Goal: Communication & Community: Answer question/provide support

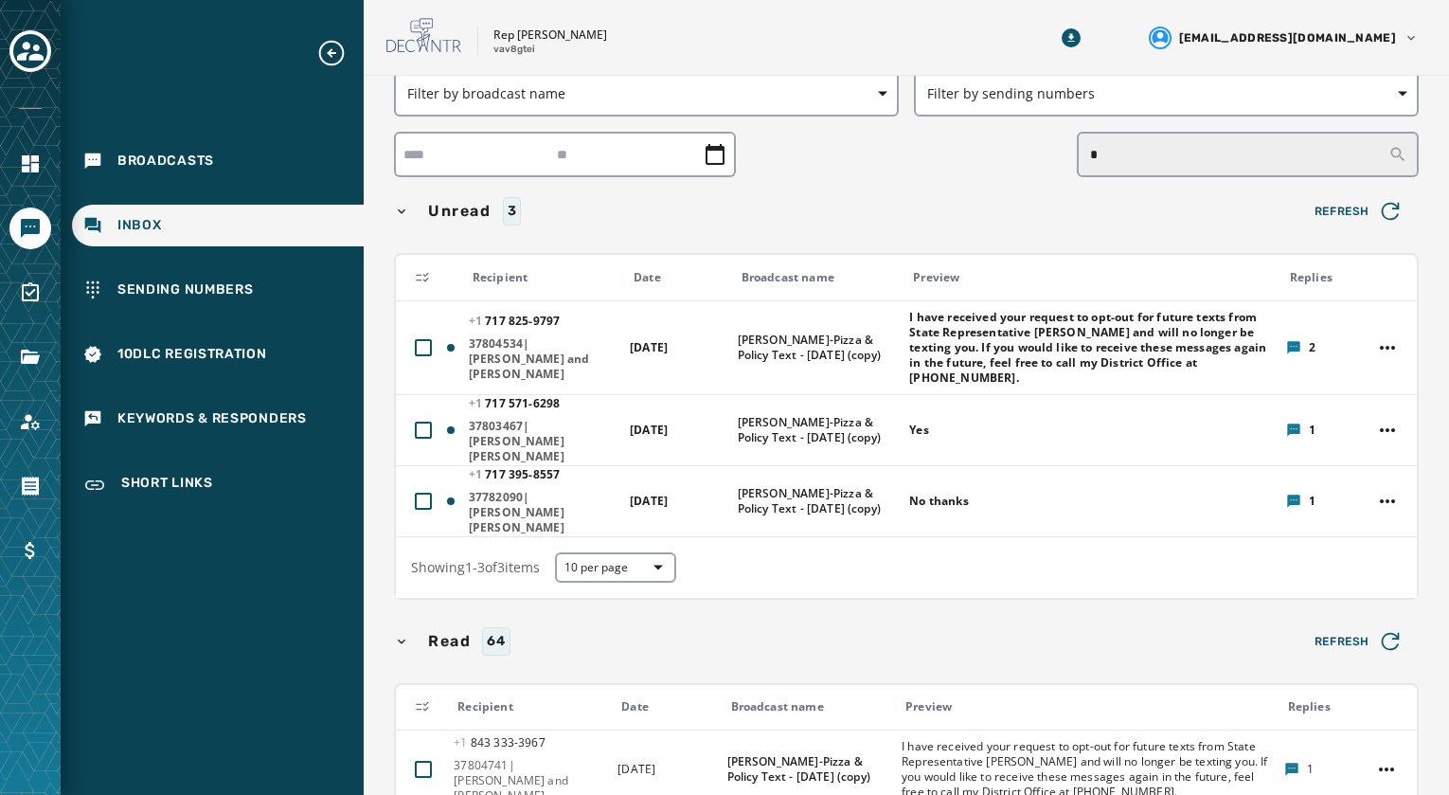
scroll to position [95, 0]
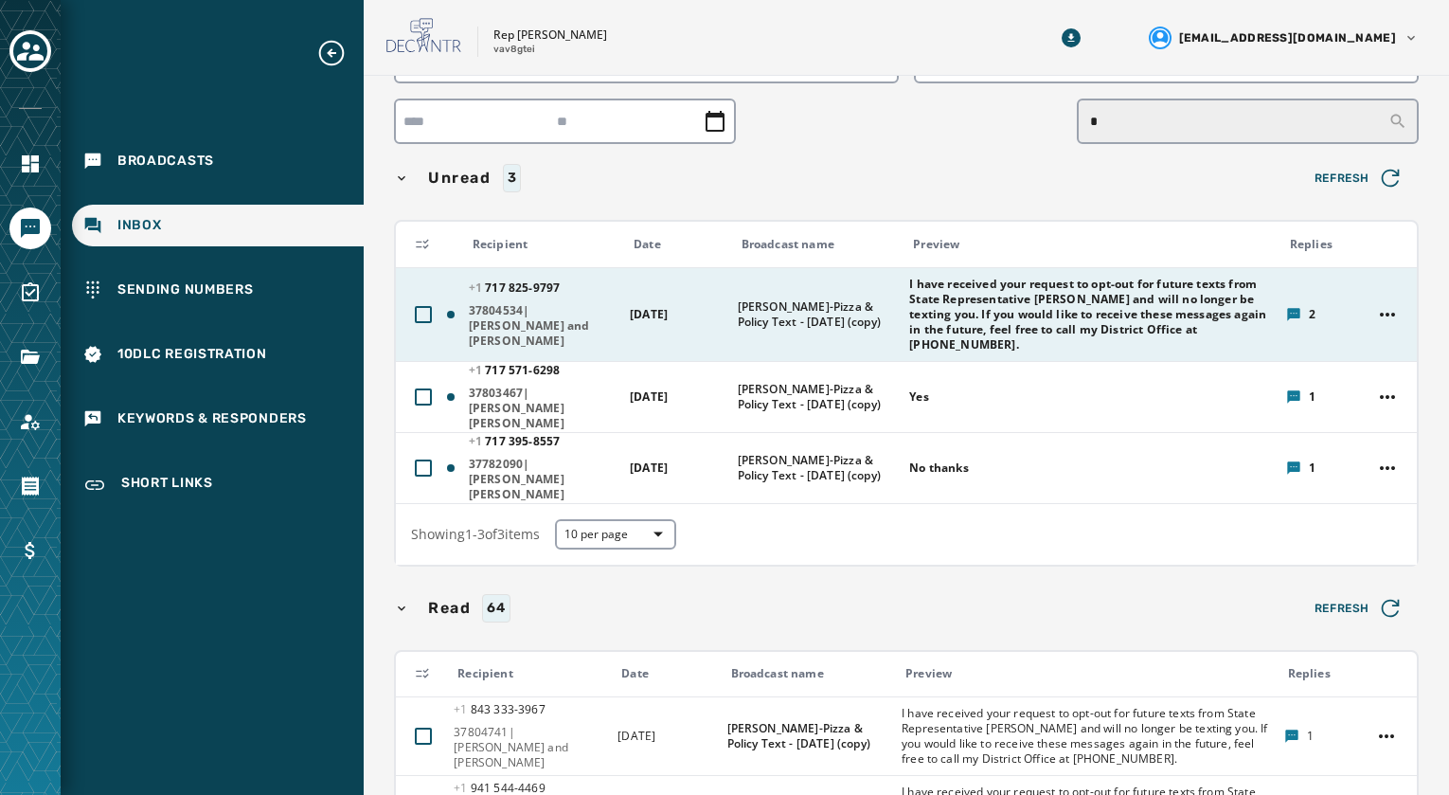
click at [960, 302] on span "I have received your request to opt-out for future texts from State Representat…" at bounding box center [1091, 315] width 364 height 76
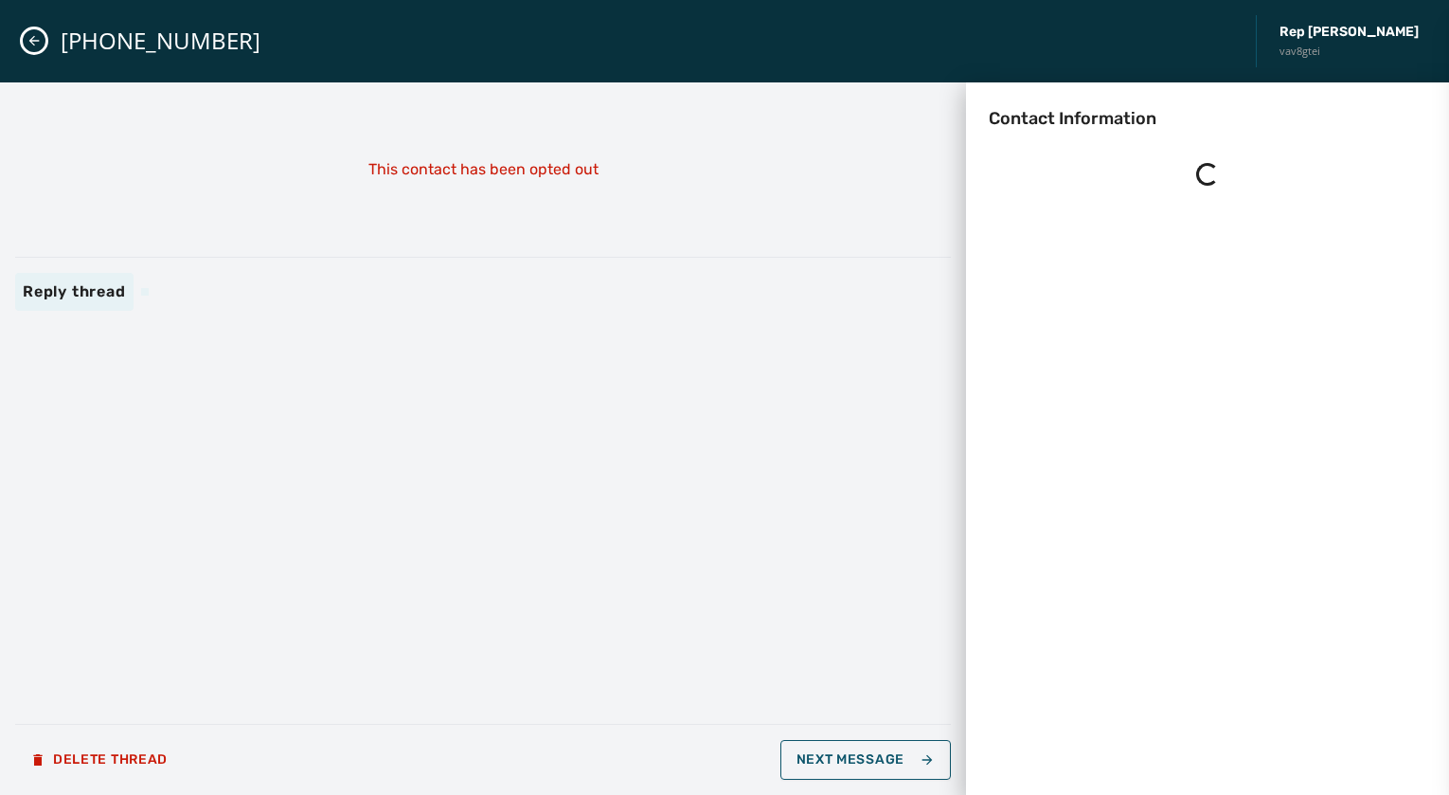
scroll to position [0, 0]
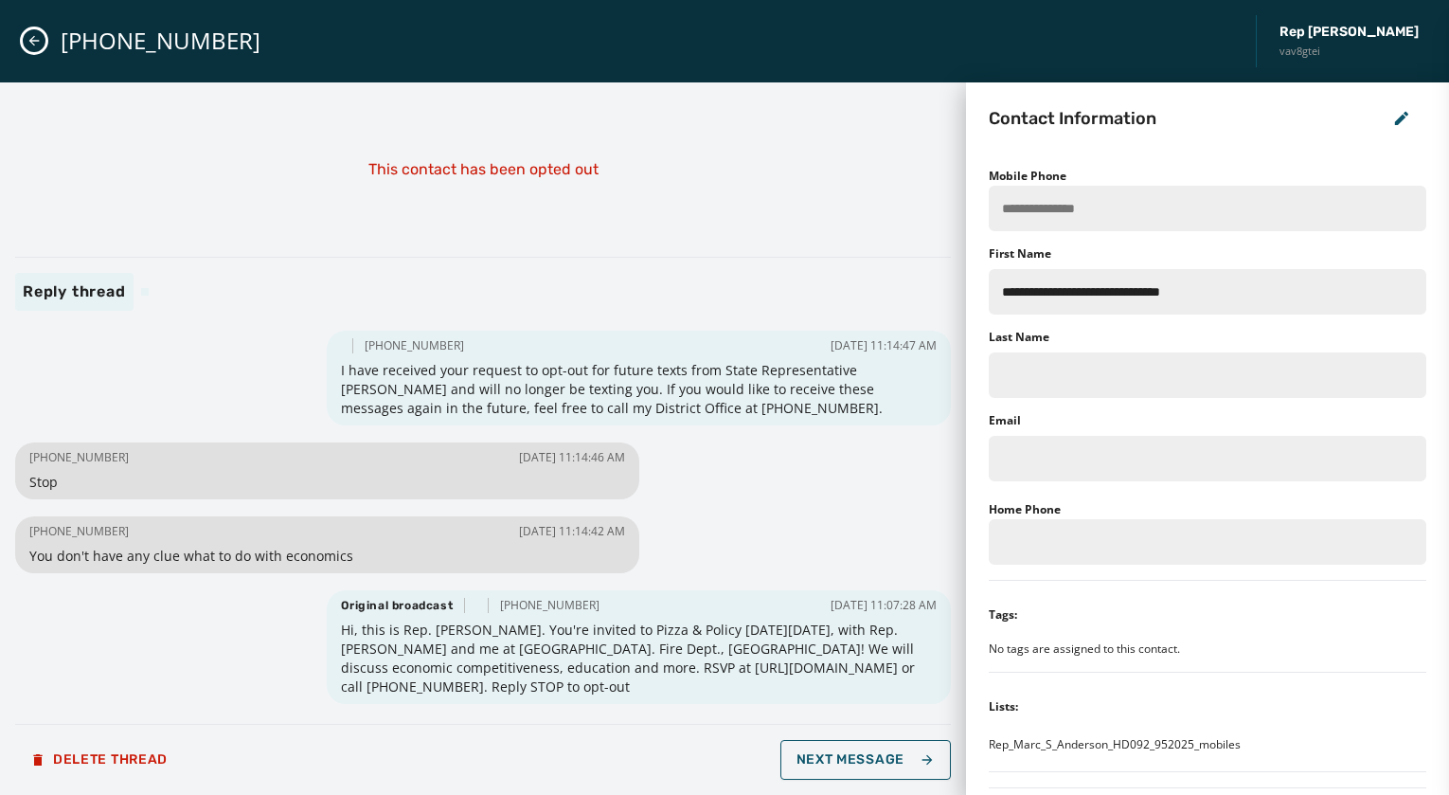
click at [36, 43] on icon "Close admin drawer" at bounding box center [34, 40] width 15 height 15
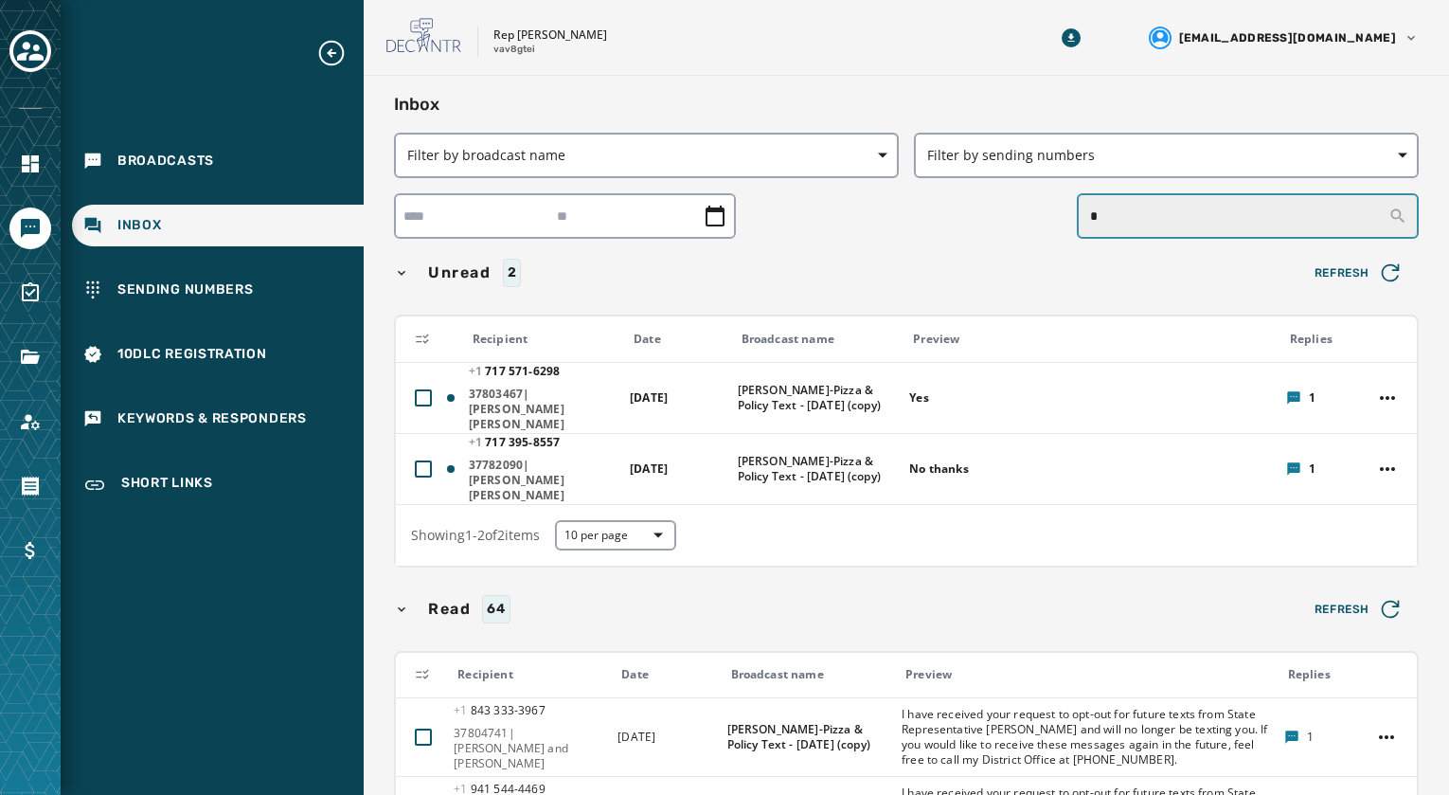
click at [1137, 211] on input "*" at bounding box center [1248, 215] width 342 height 45
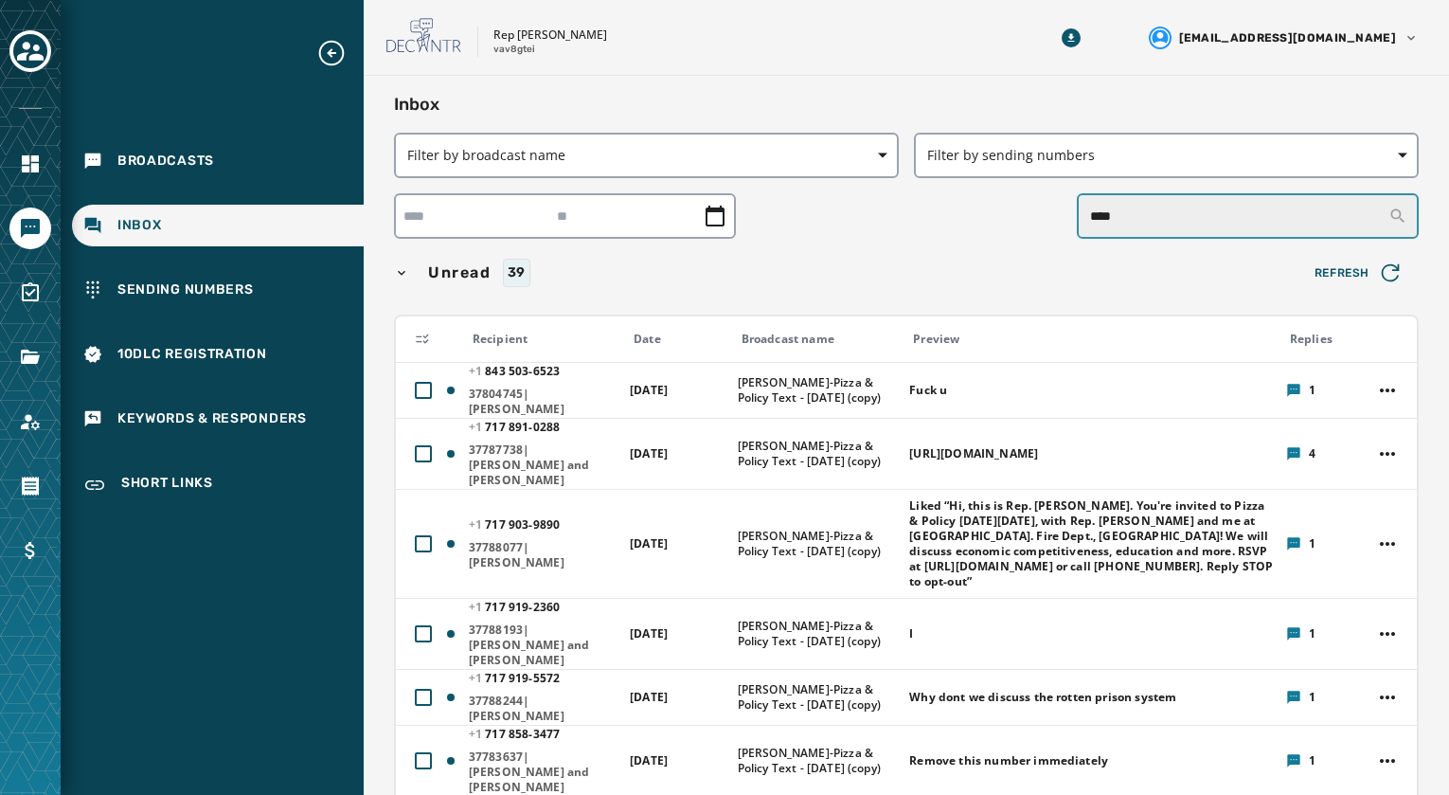
type input "****"
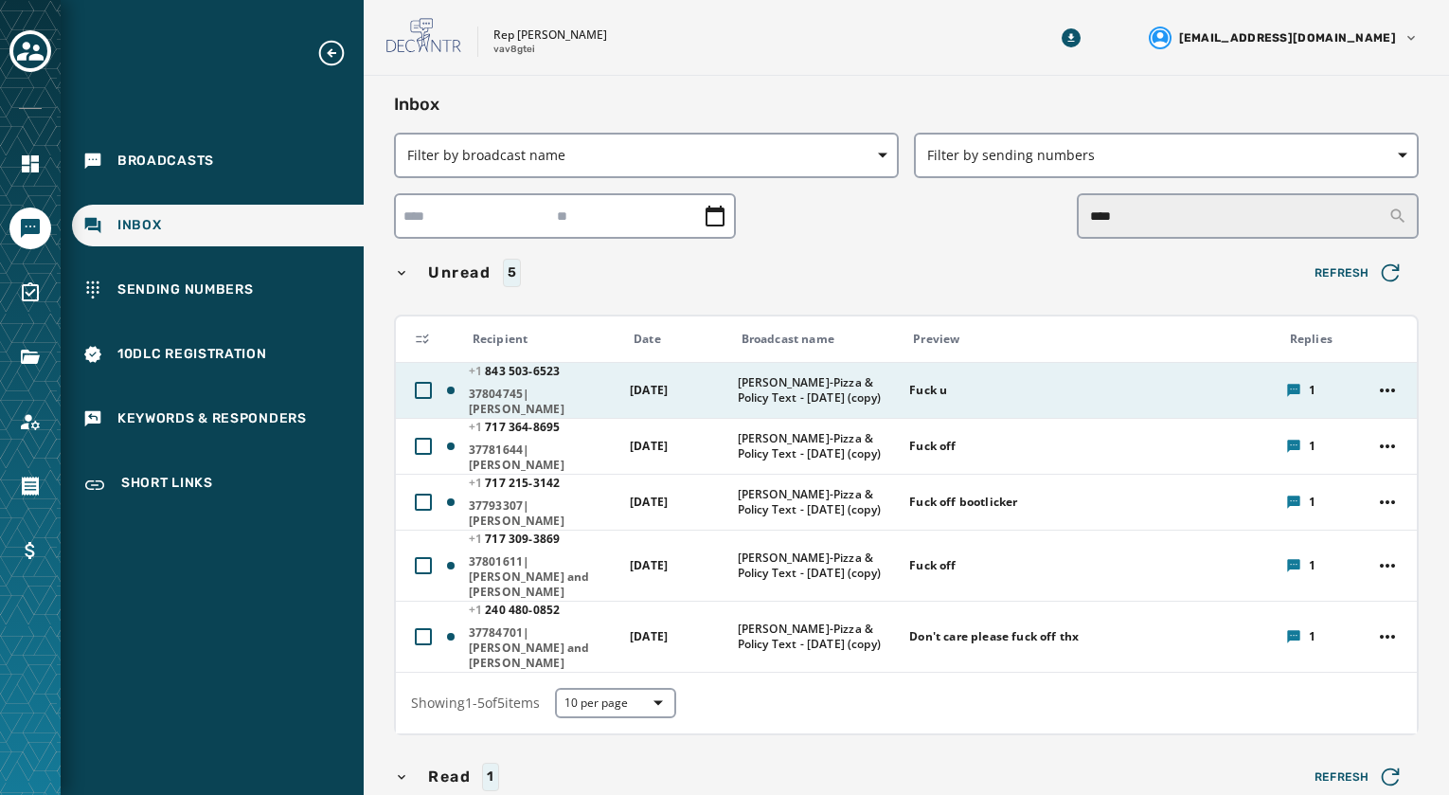
click at [761, 379] on span "[PERSON_NAME]-Pizza & Policy Text - [DATE] (copy)" at bounding box center [818, 390] width 160 height 30
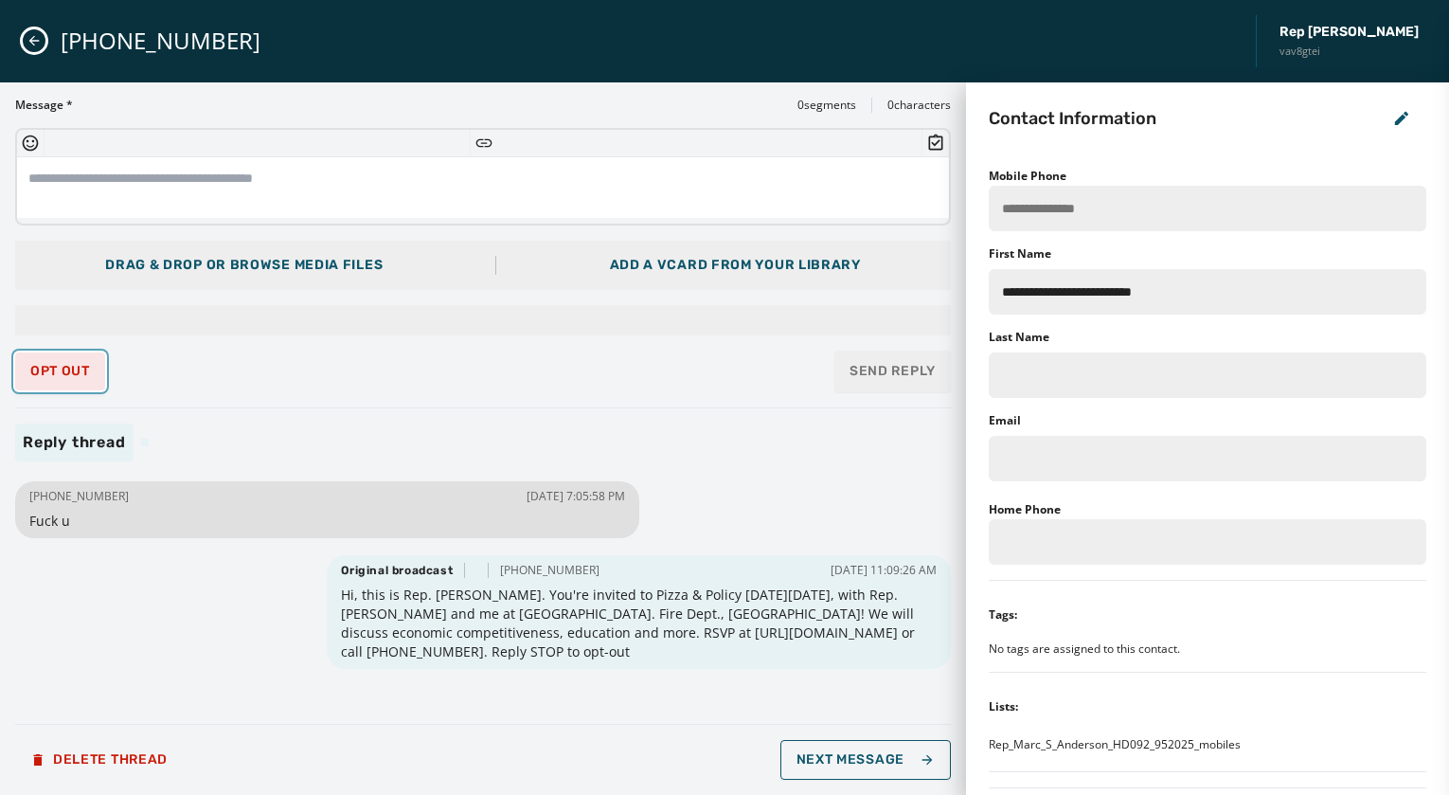
click at [63, 364] on span "Opt Out" at bounding box center [60, 371] width 60 height 15
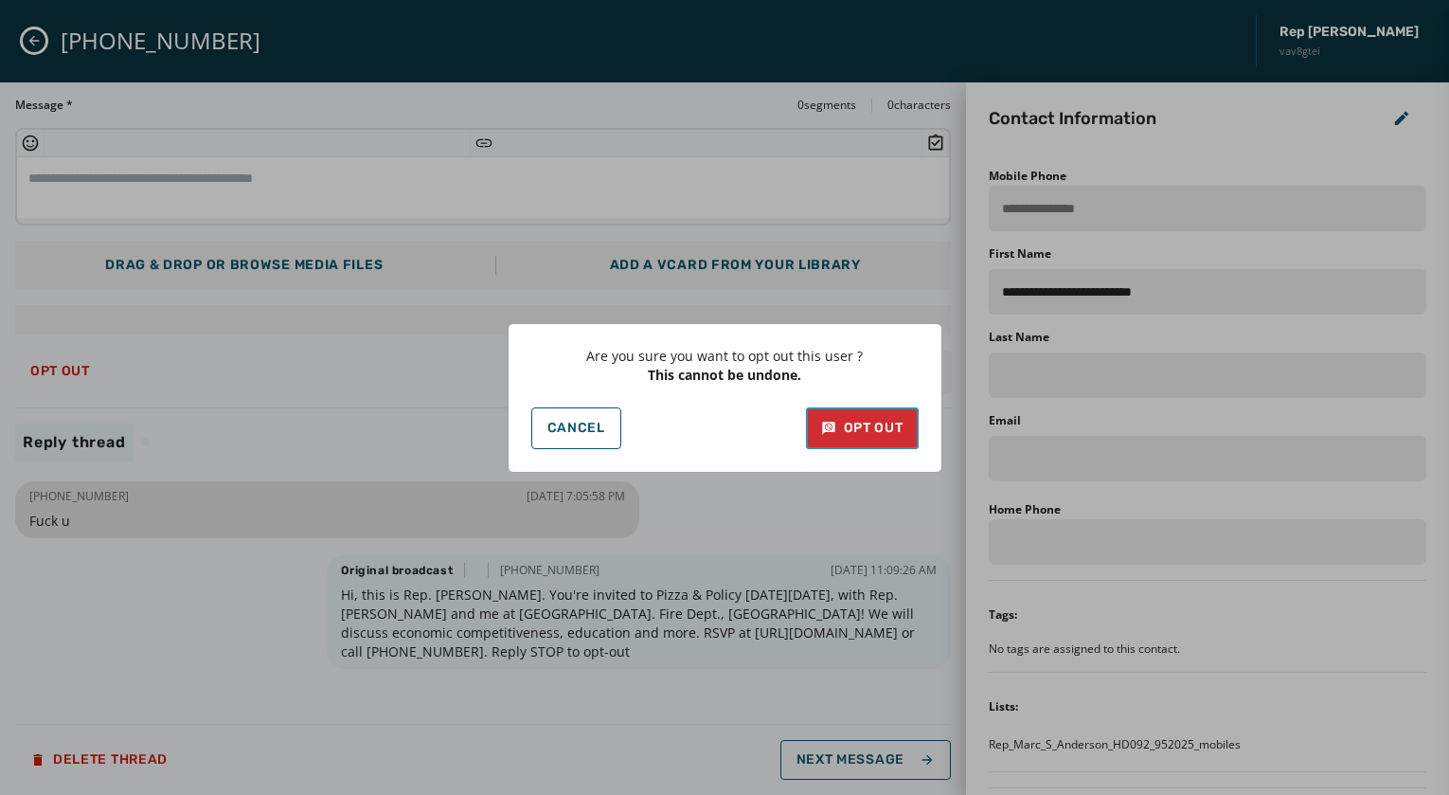
drag, startPoint x: 897, startPoint y: 428, endPoint x: 872, endPoint y: 430, distance: 24.7
click at [897, 433] on div "Opt Out" at bounding box center [862, 428] width 82 height 19
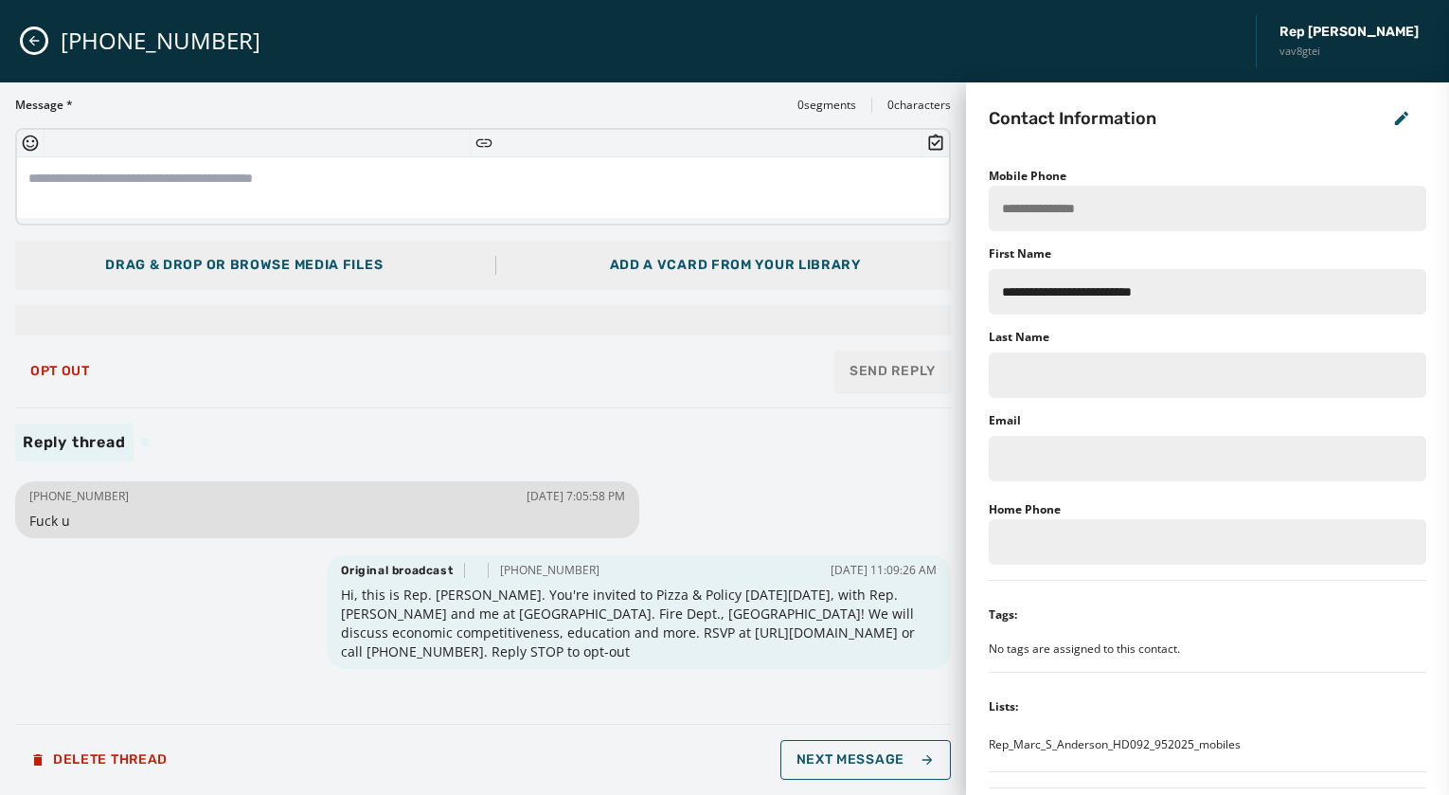
click at [1328, 23] on span "Rep [PERSON_NAME]" at bounding box center [1349, 32] width 139 height 19
click at [1336, 33] on span "Rep [PERSON_NAME]" at bounding box center [1349, 32] width 139 height 19
click at [38, 42] on icon "Close admin drawer" at bounding box center [34, 40] width 15 height 15
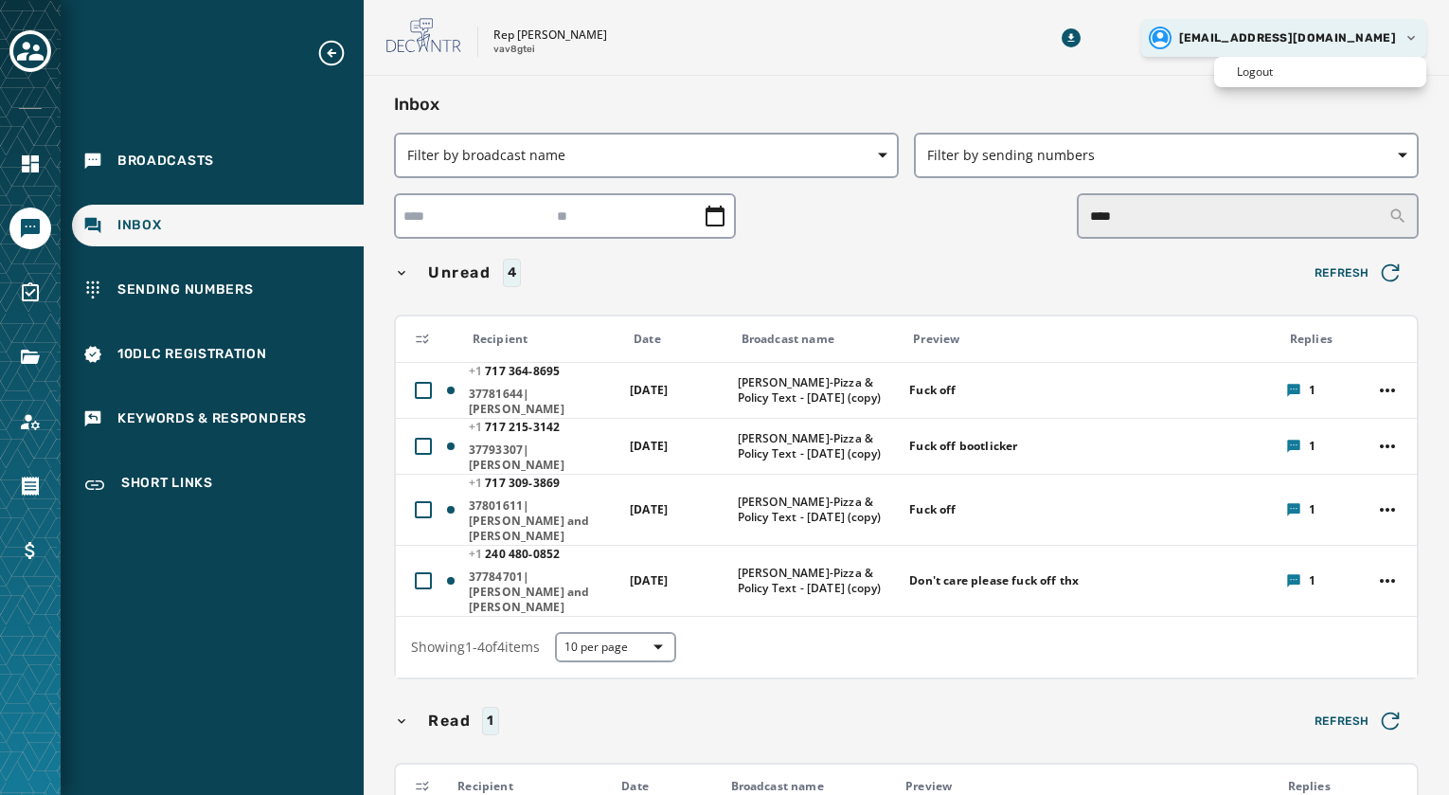
click at [1401, 43] on html "Broadcasts Inbox Sending Numbers 10DLC Registration Keywords & Responders Short…" at bounding box center [724, 397] width 1449 height 795
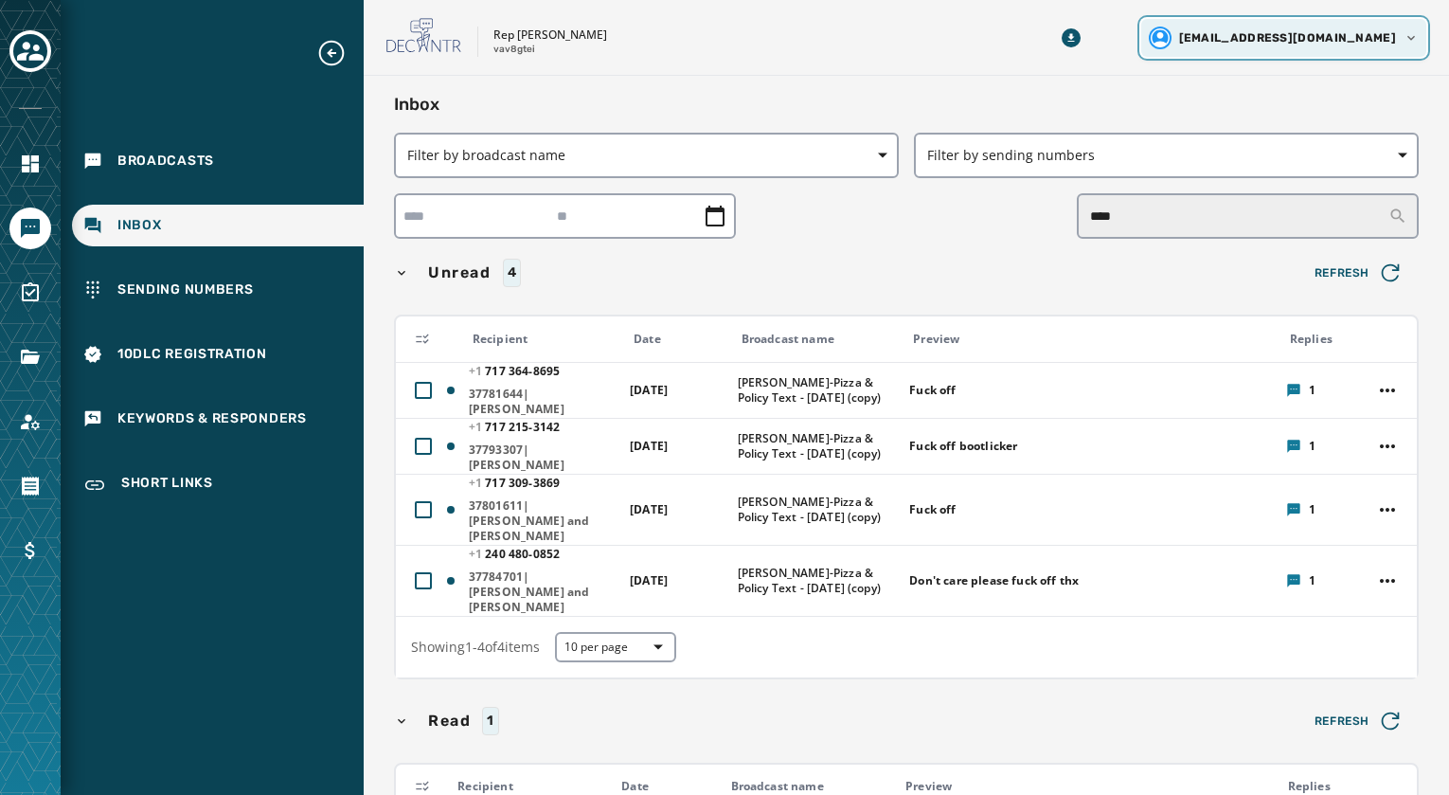
click at [1401, 43] on html "Broadcasts Inbox Sending Numbers 10DLC Registration Keywords & Responders Short…" at bounding box center [724, 397] width 1449 height 795
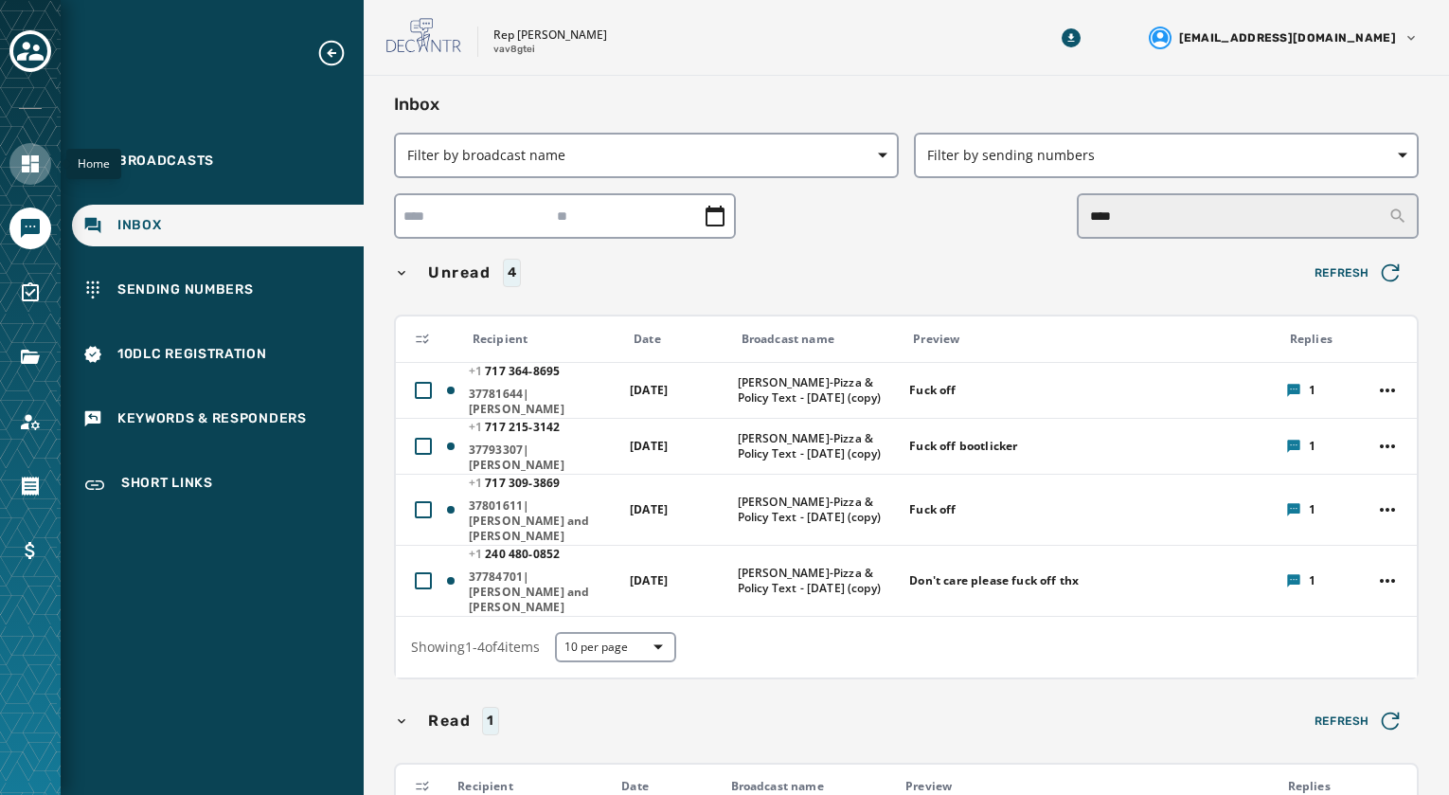
click at [38, 174] on icon "Navigate to Home" at bounding box center [30, 164] width 23 height 23
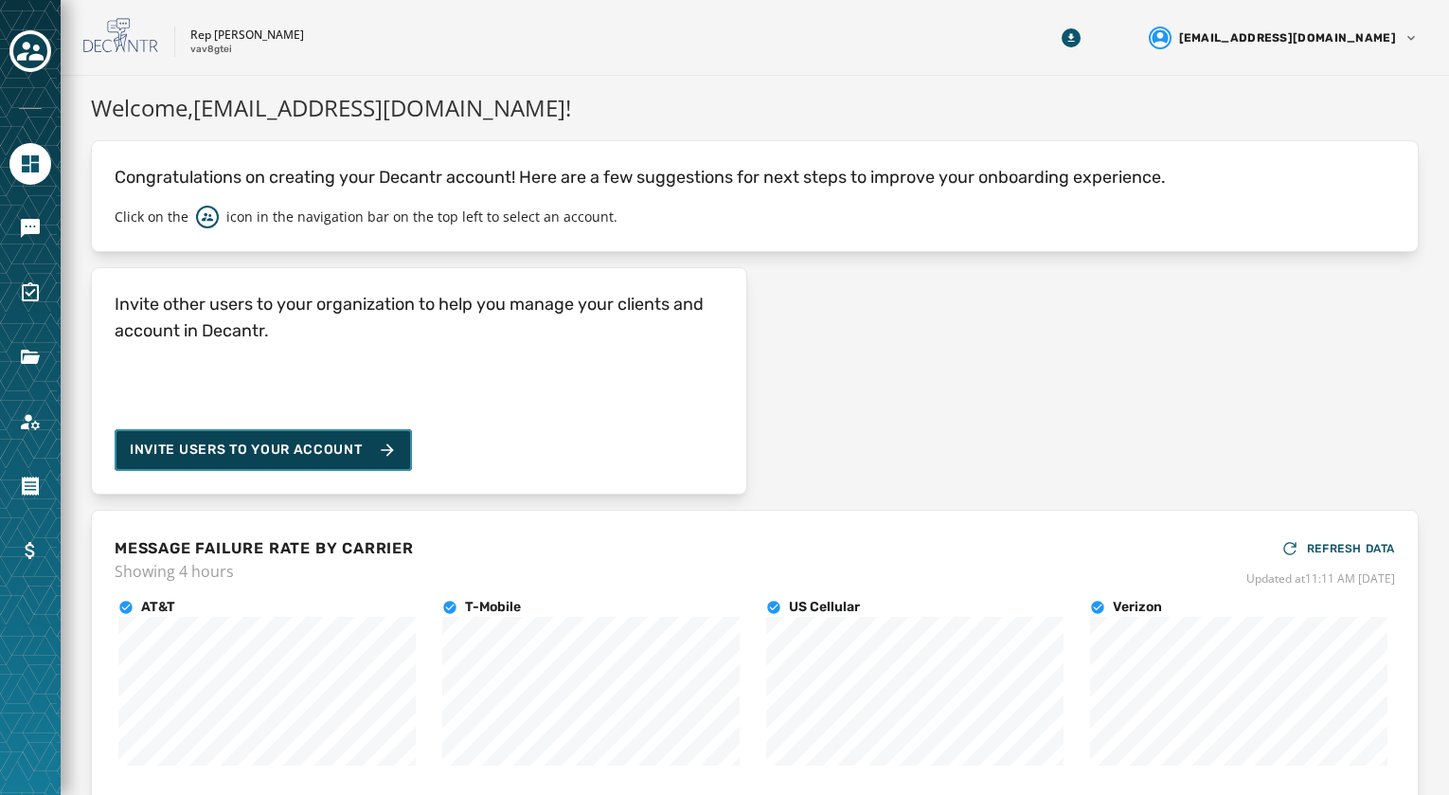
click at [330, 451] on span "Invite Users to your account" at bounding box center [246, 449] width 233 height 19
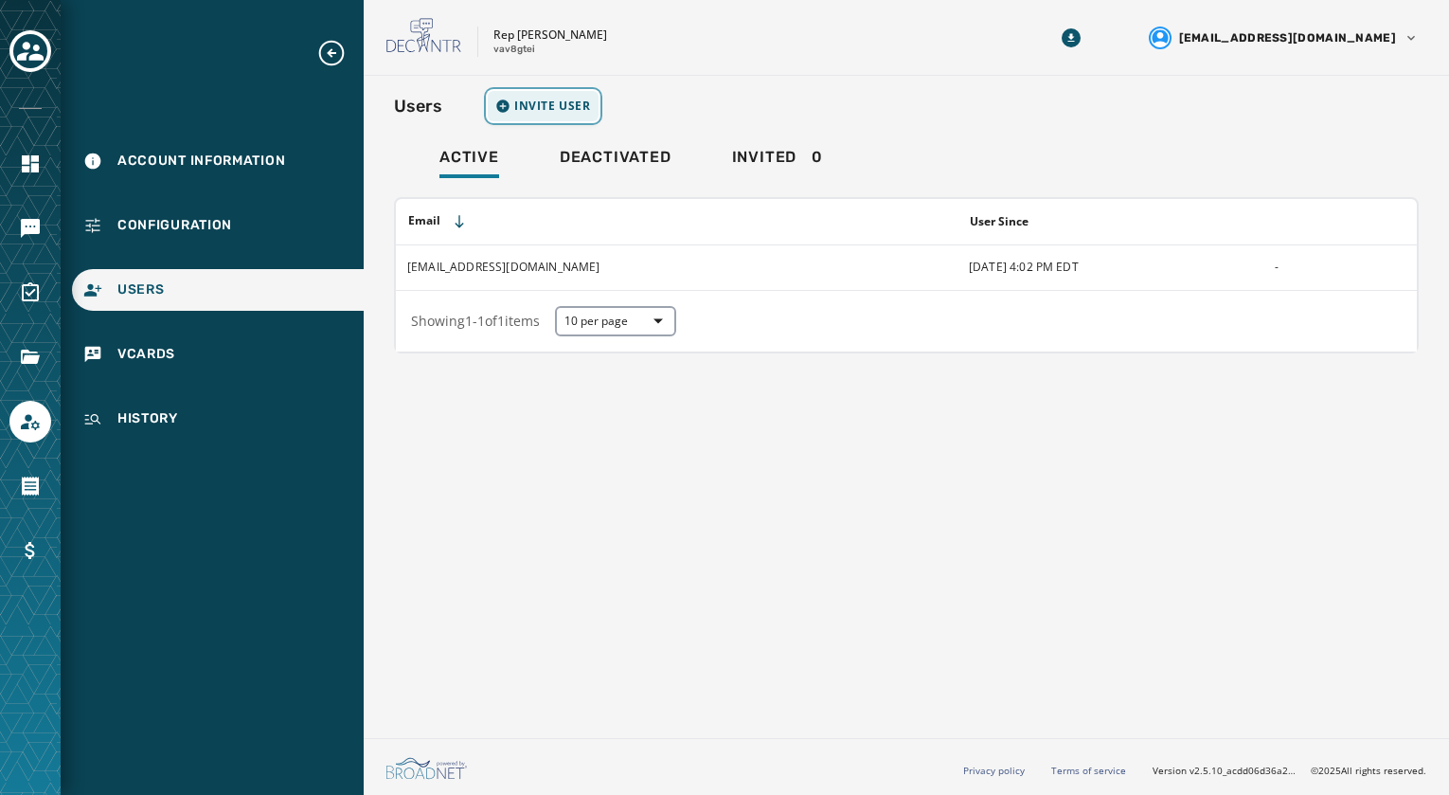
click at [526, 93] on button "Invite User" at bounding box center [543, 106] width 111 height 30
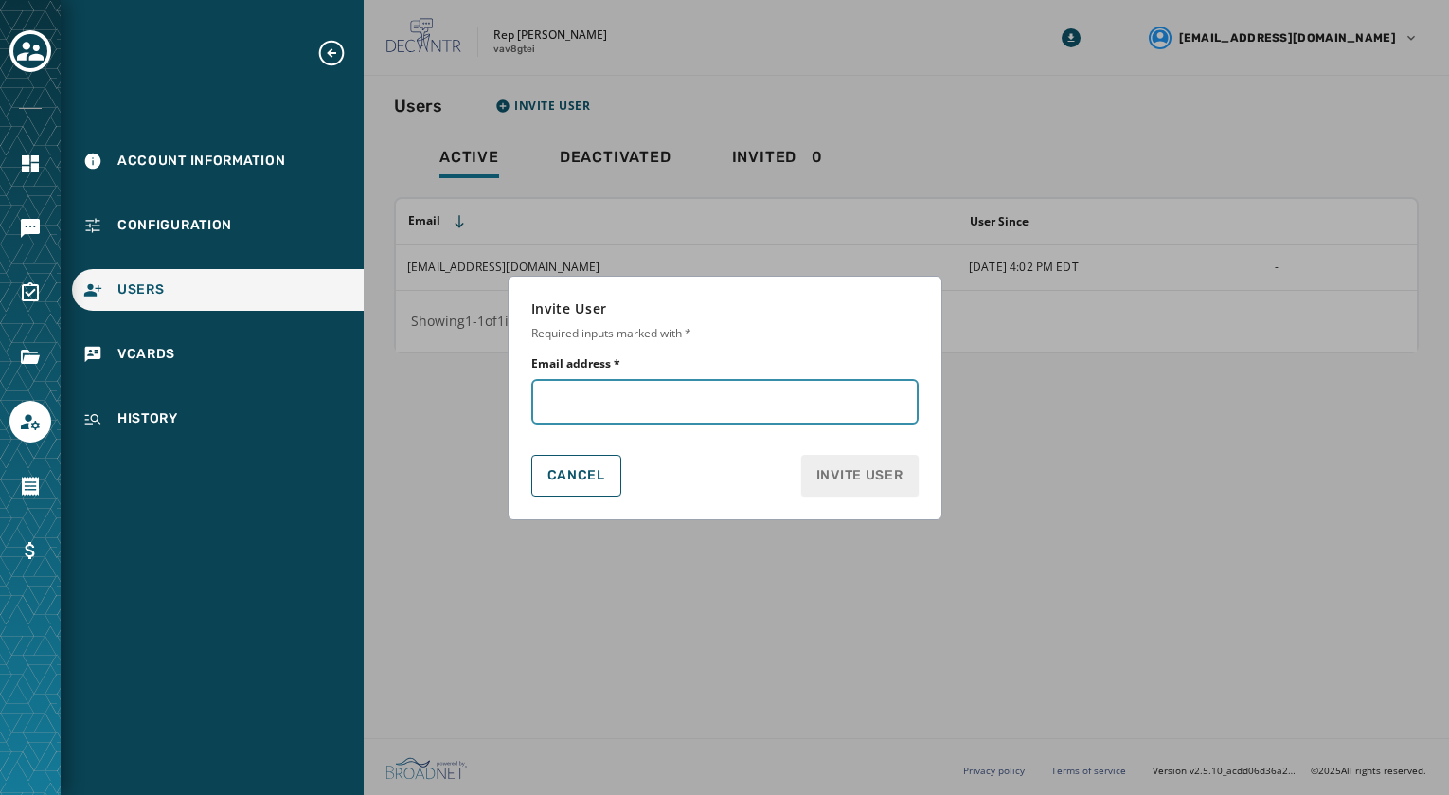
click at [723, 405] on input "Email address *" at bounding box center [724, 401] width 387 height 45
type input "**********"
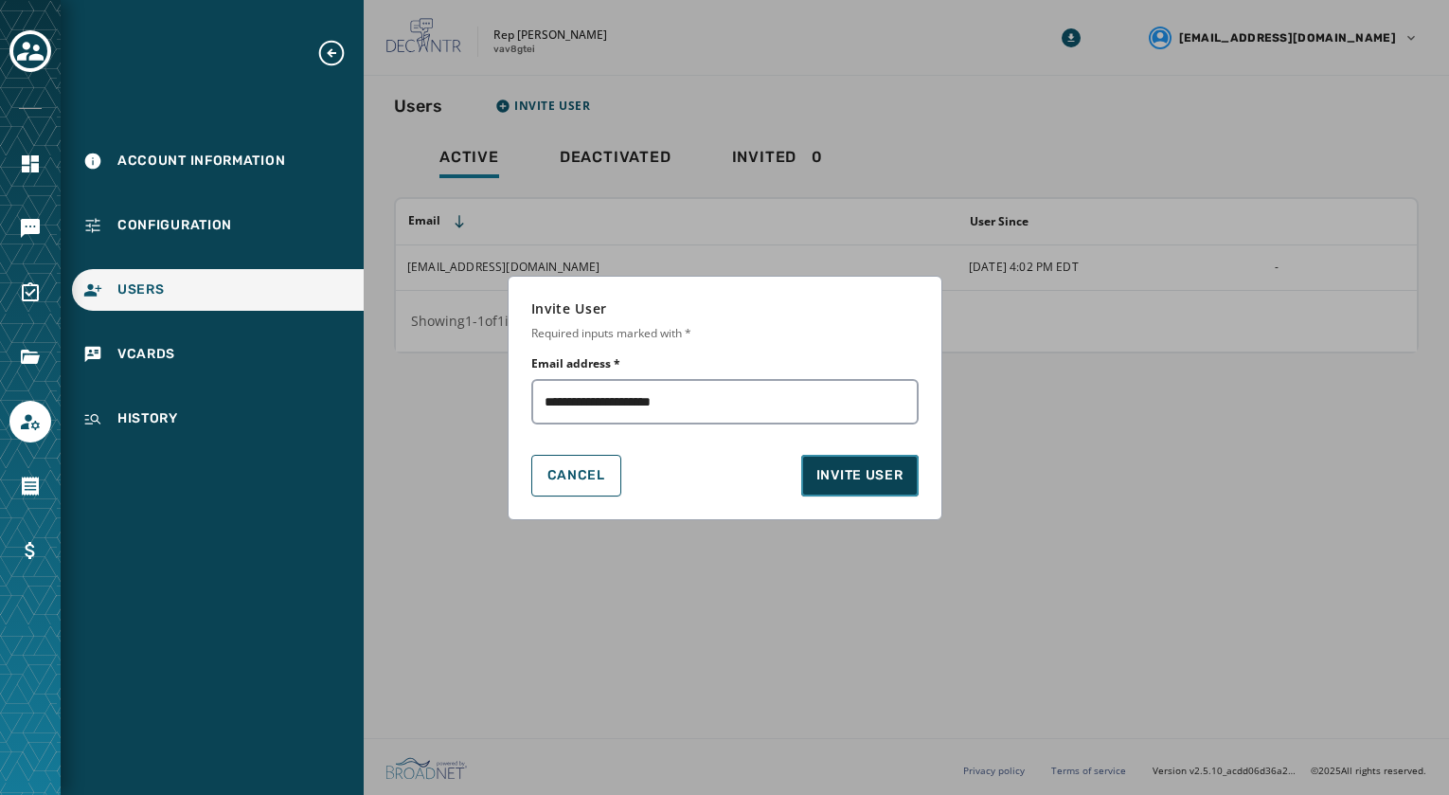
click at [849, 483] on span "Invite User" at bounding box center [860, 475] width 87 height 19
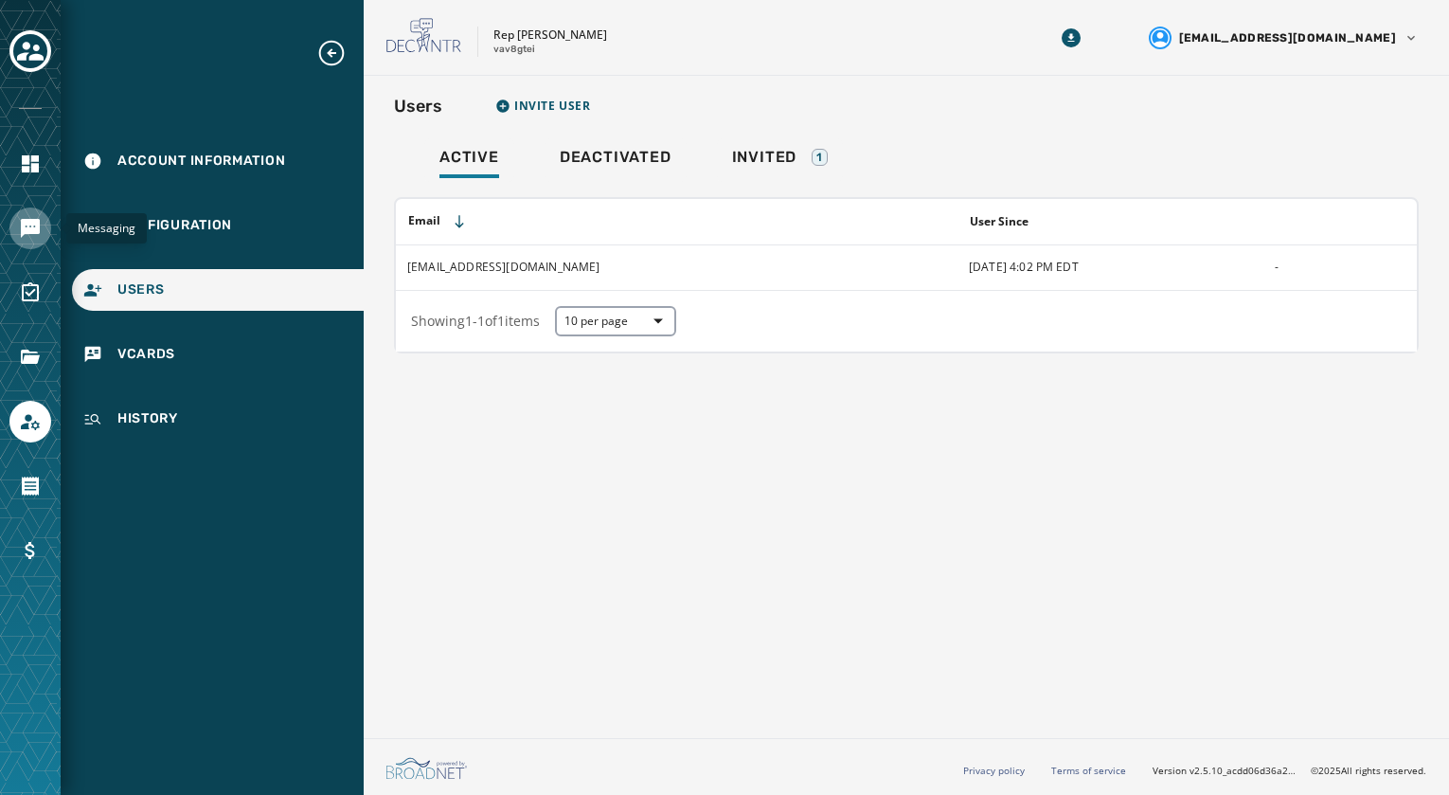
click at [40, 232] on icon "Navigate to Messaging" at bounding box center [30, 228] width 19 height 19
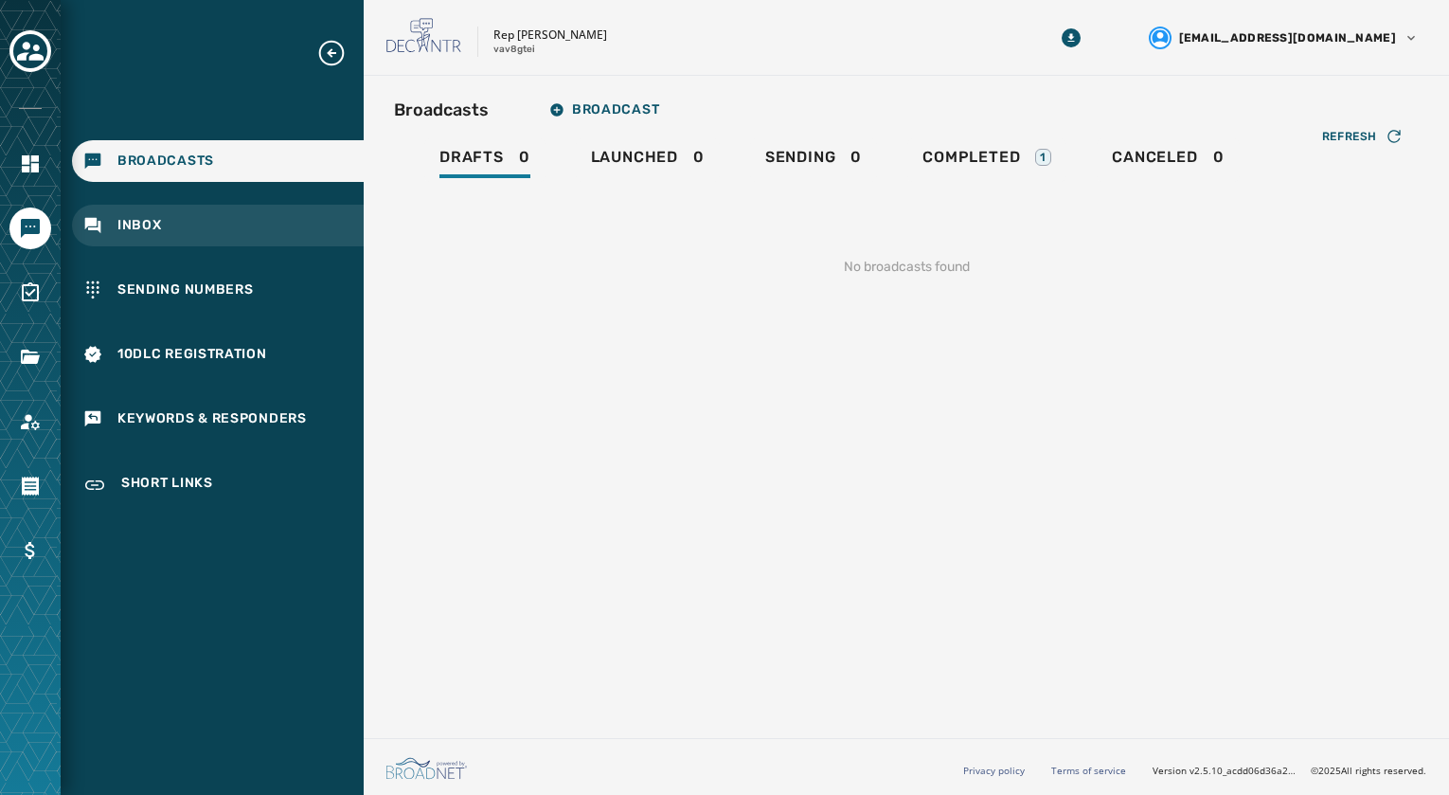
click at [153, 220] on span "Inbox" at bounding box center [139, 225] width 45 height 19
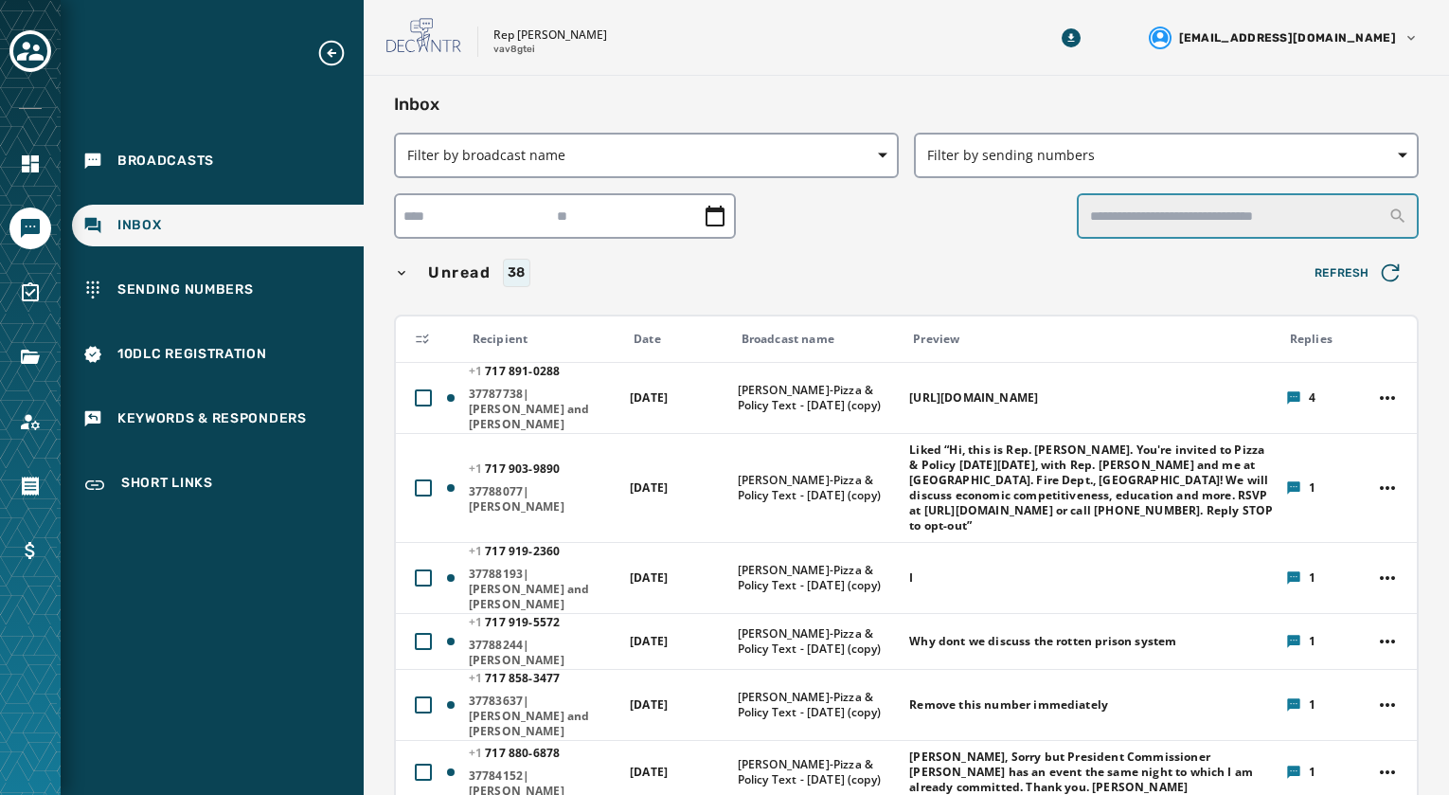
click at [1190, 219] on input "text" at bounding box center [1248, 215] width 342 height 45
type input "********"
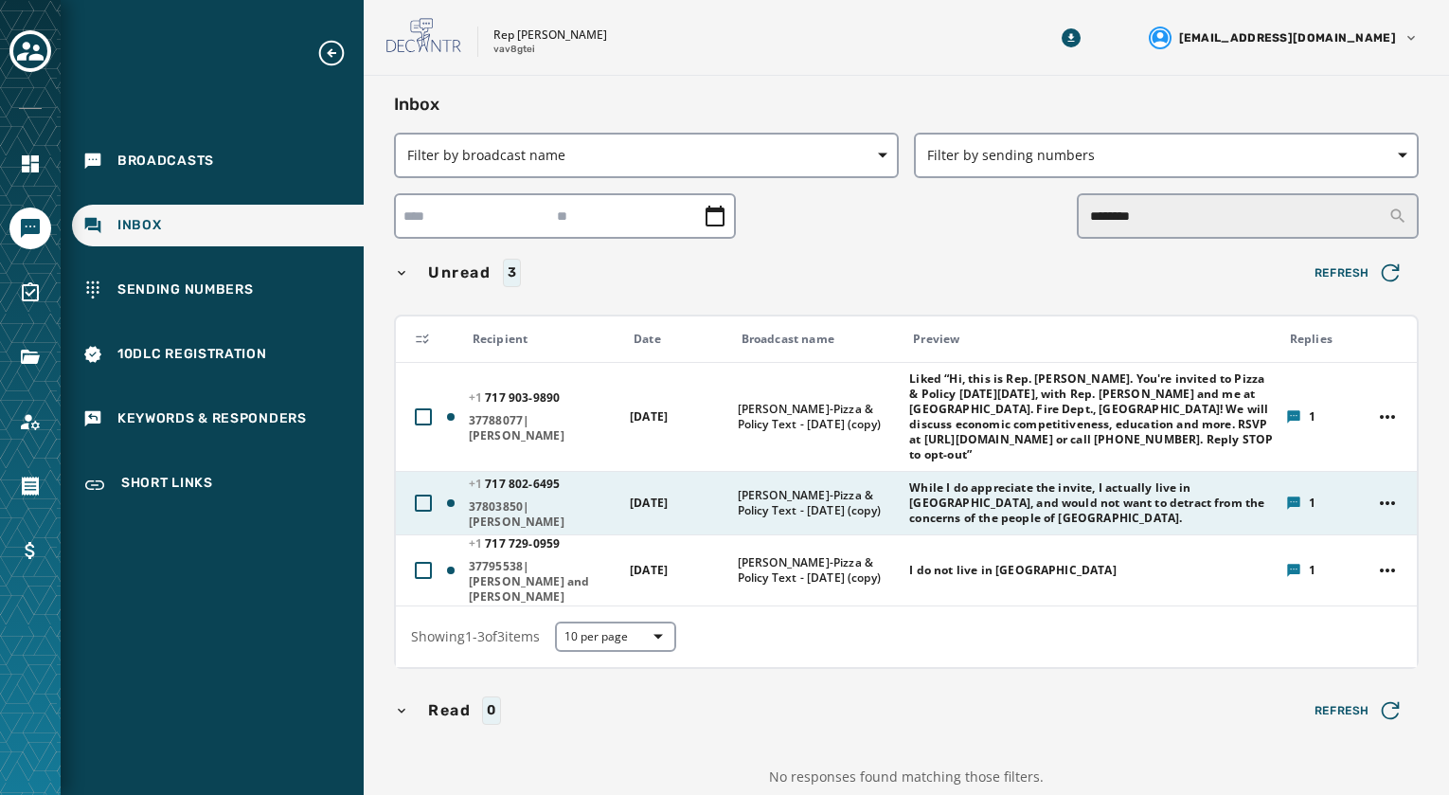
click at [529, 504] on span "37803850|[PERSON_NAME]" at bounding box center [543, 514] width 149 height 30
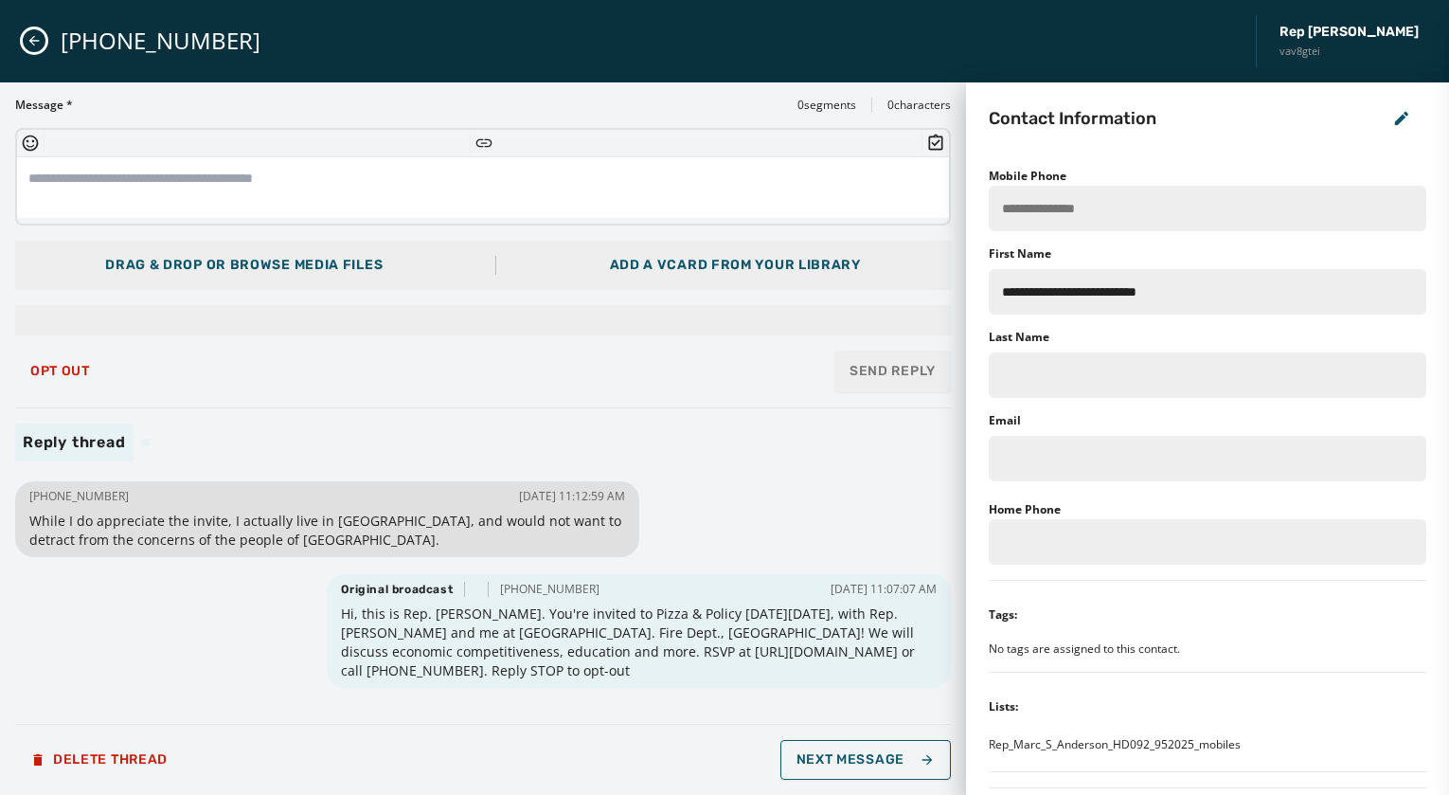
click at [257, 186] on textarea at bounding box center [483, 187] width 932 height 61
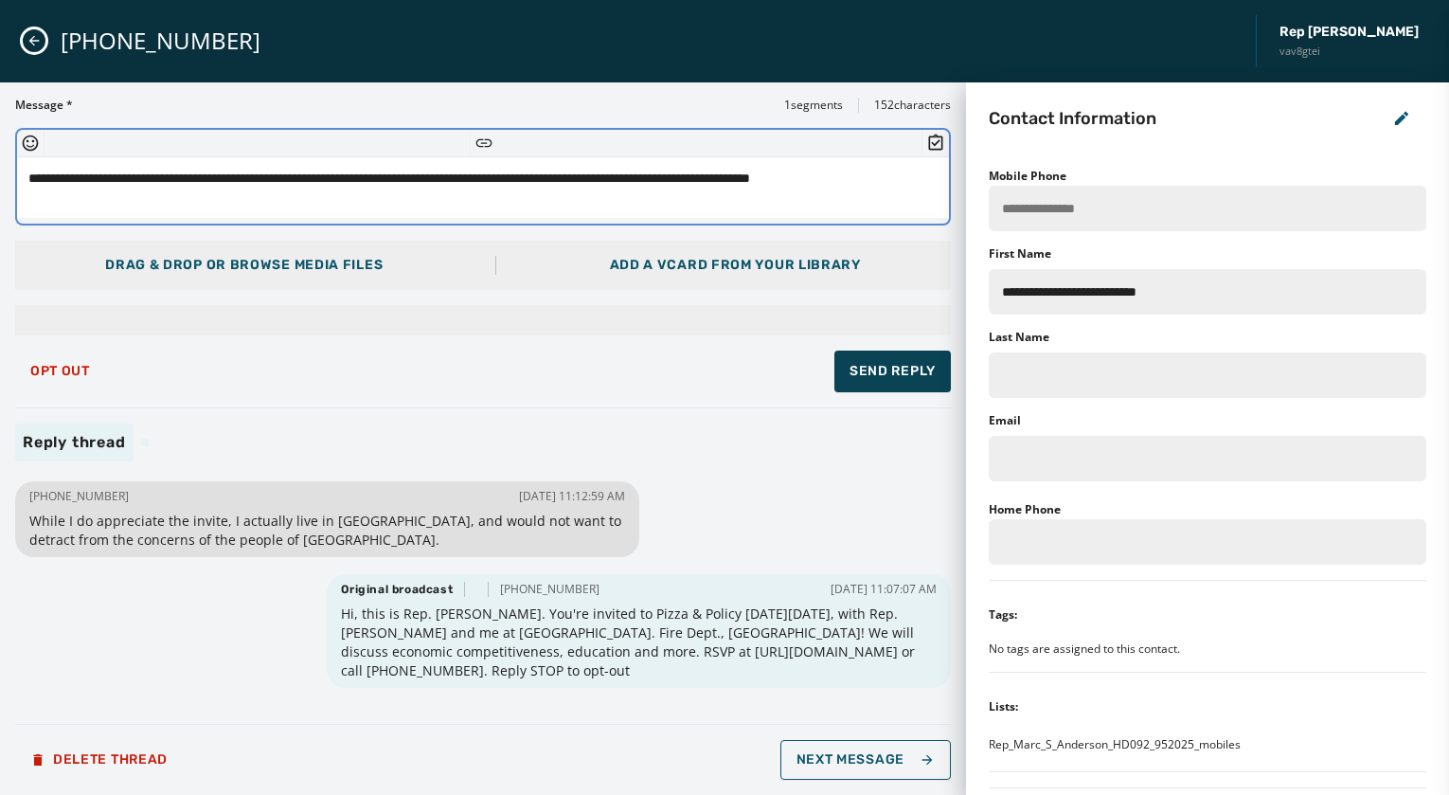
type textarea "**********"
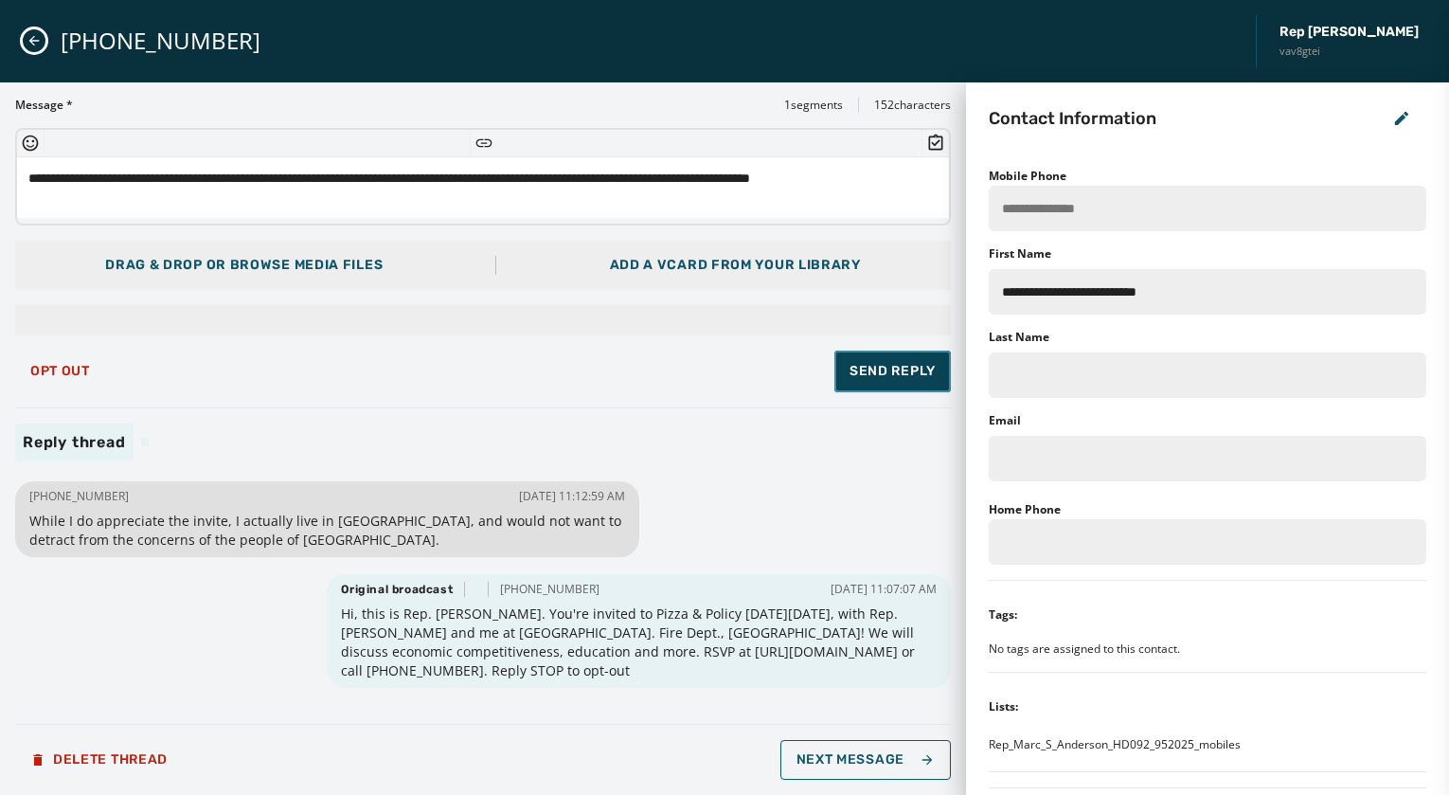
click at [871, 370] on span "Send Reply" at bounding box center [893, 371] width 86 height 19
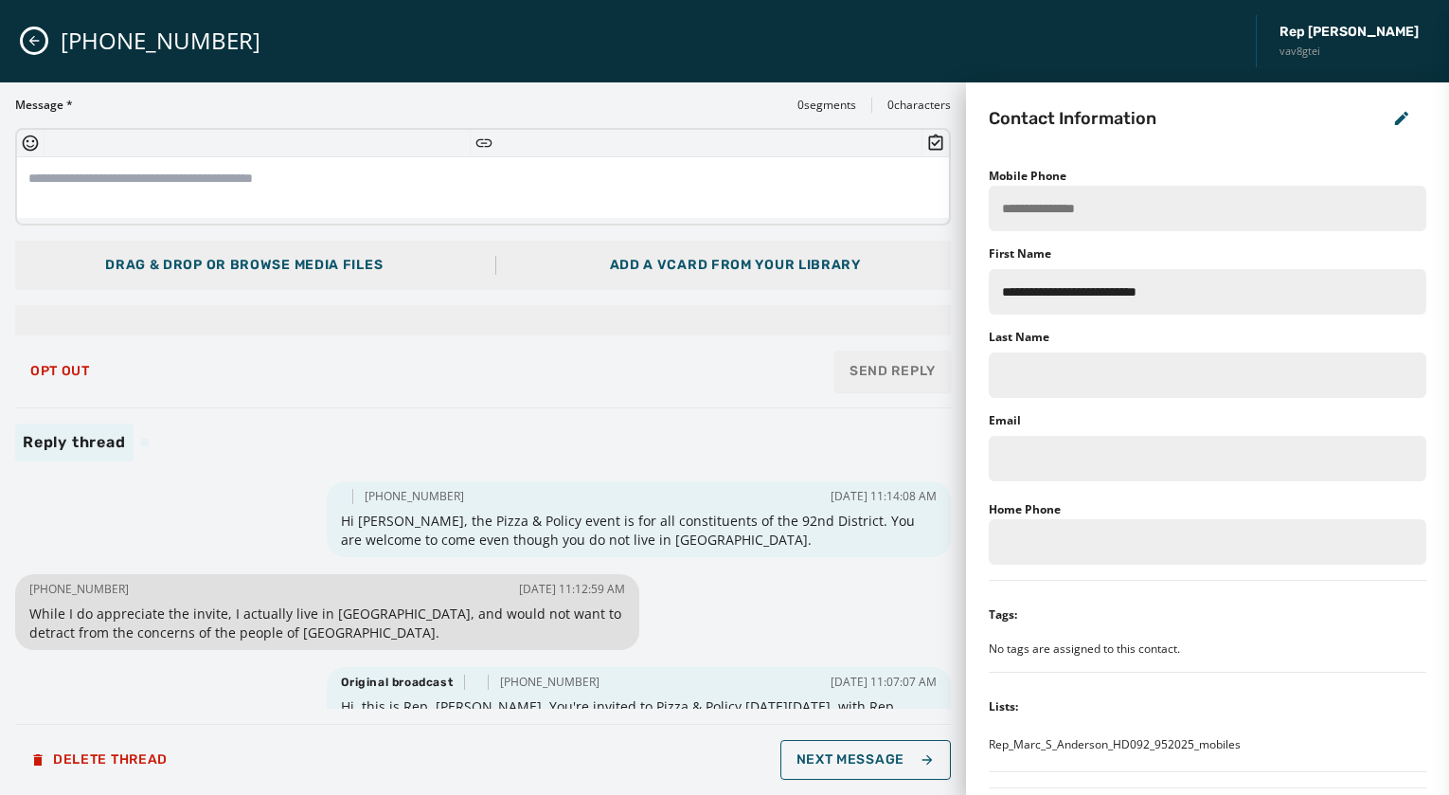
click at [31, 43] on icon "Close admin drawer" at bounding box center [34, 41] width 10 height 10
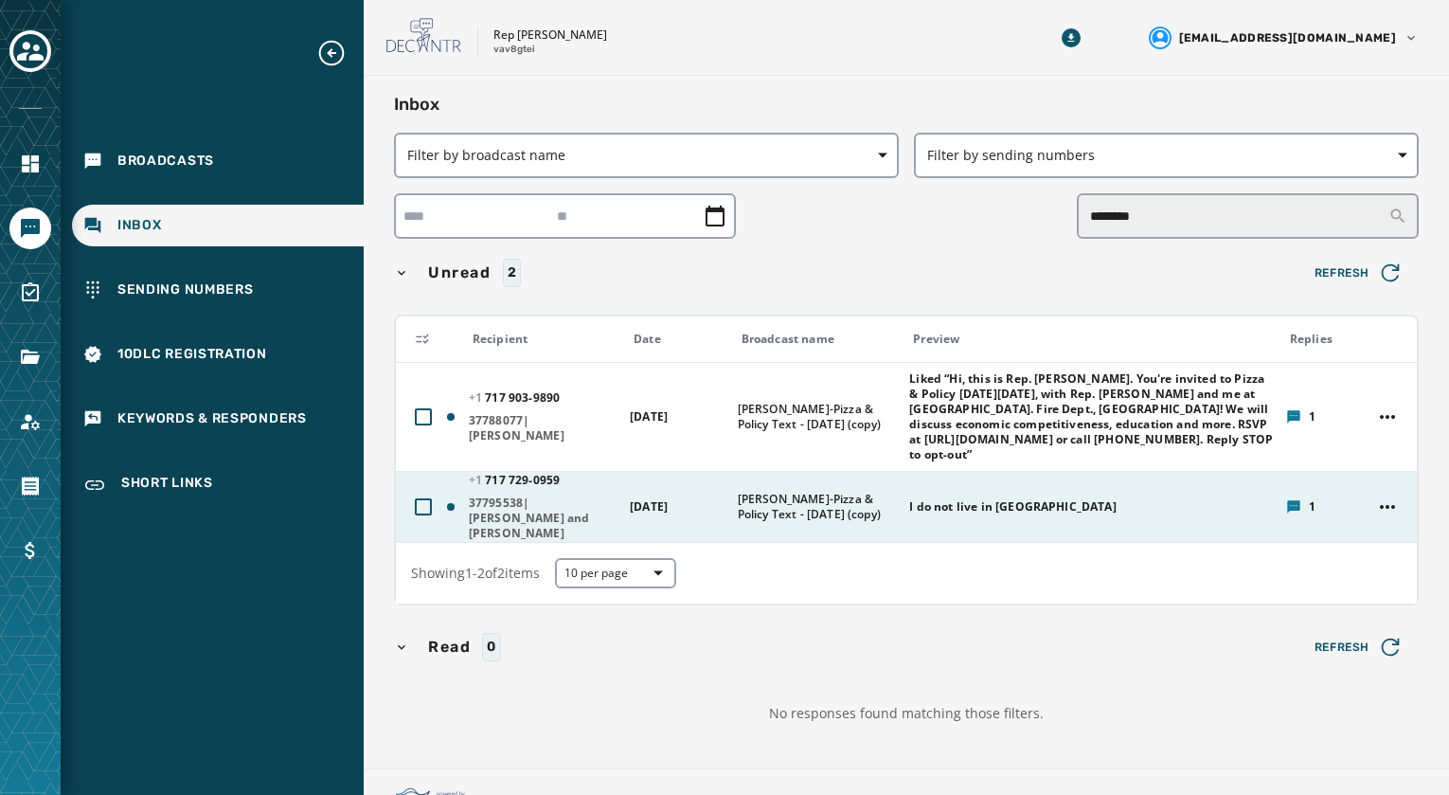
click at [978, 499] on span "I do not live in [GEOGRAPHIC_DATA]" at bounding box center [1012, 506] width 206 height 15
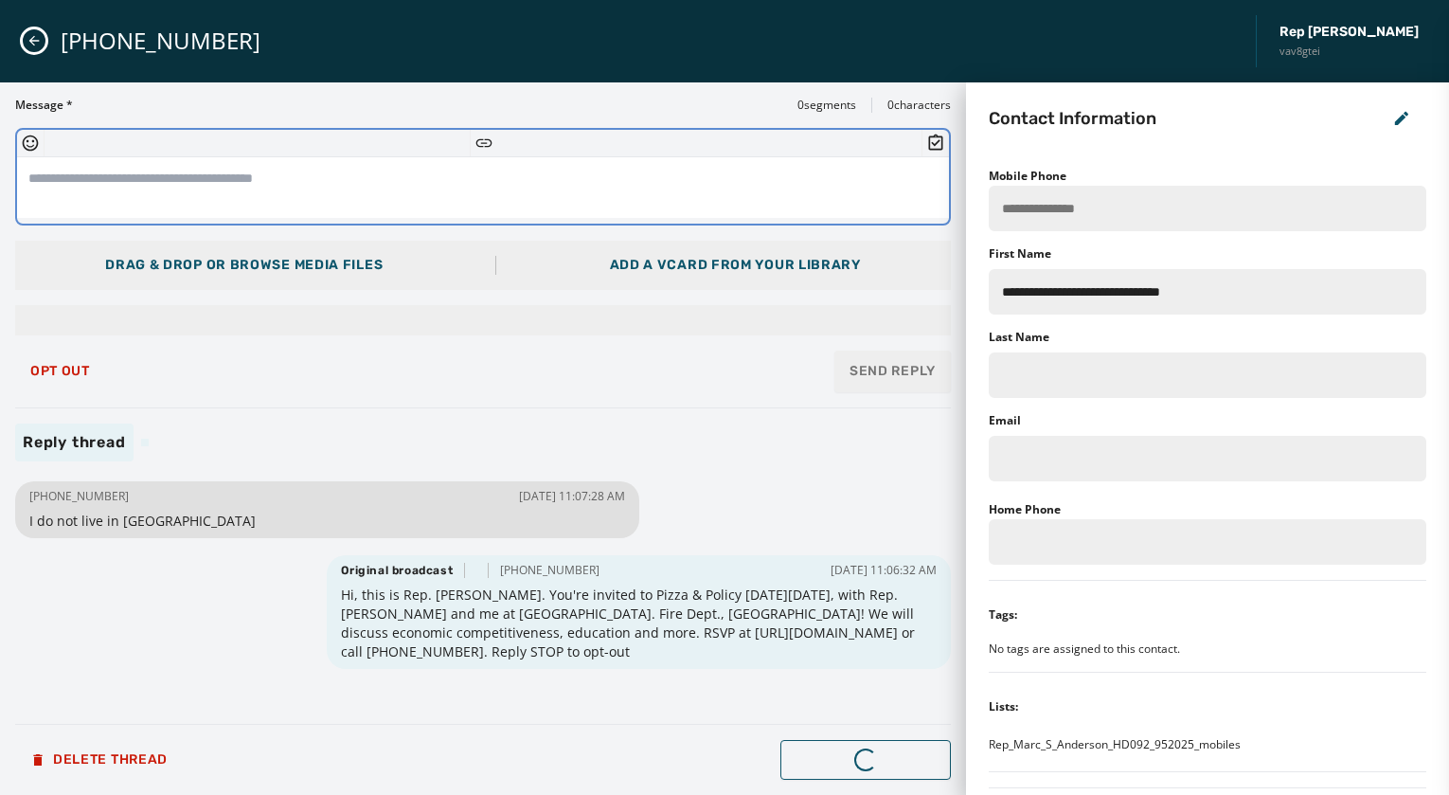
click at [263, 171] on textarea at bounding box center [483, 187] width 932 height 61
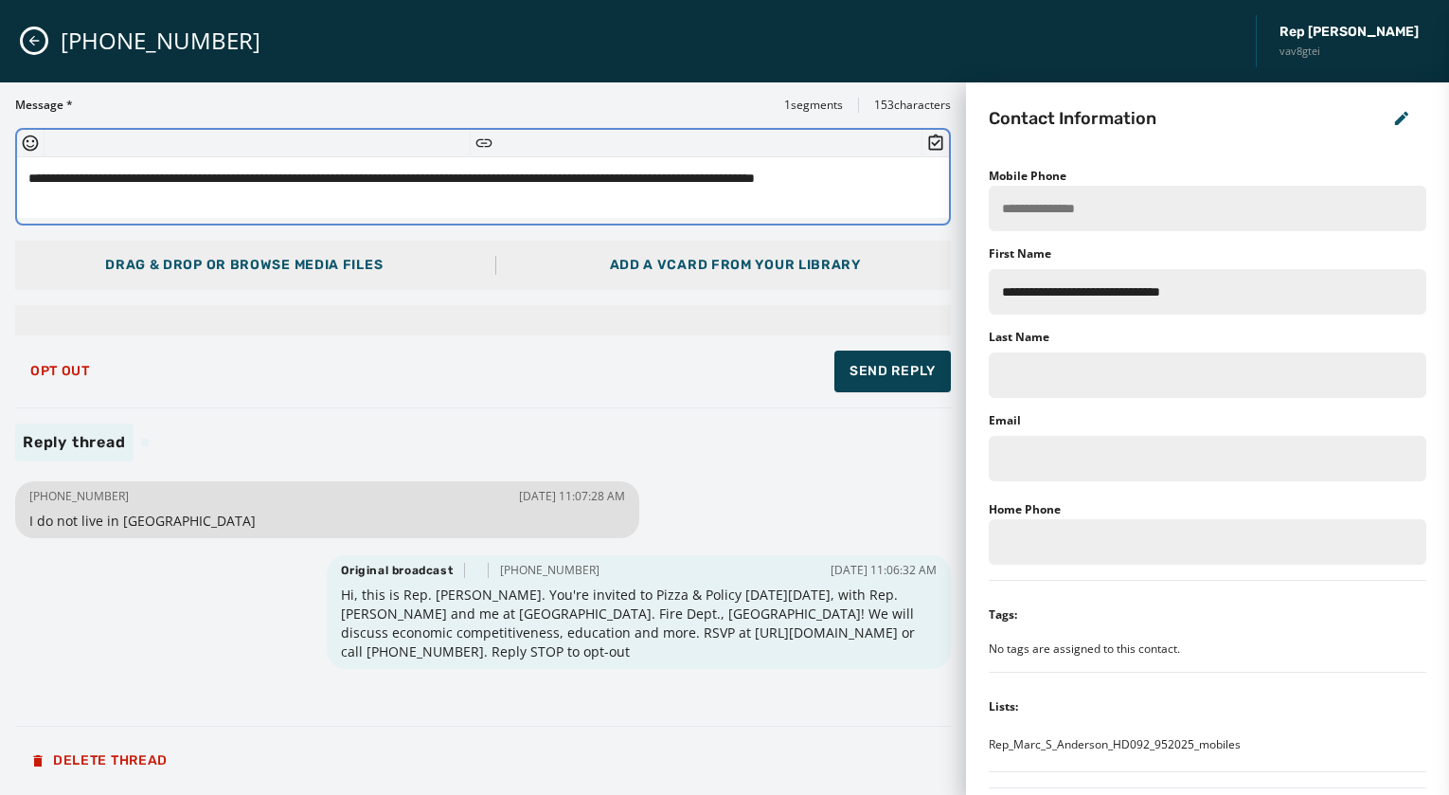
type textarea "**********"
click at [902, 369] on span "Send Reply" at bounding box center [893, 371] width 86 height 19
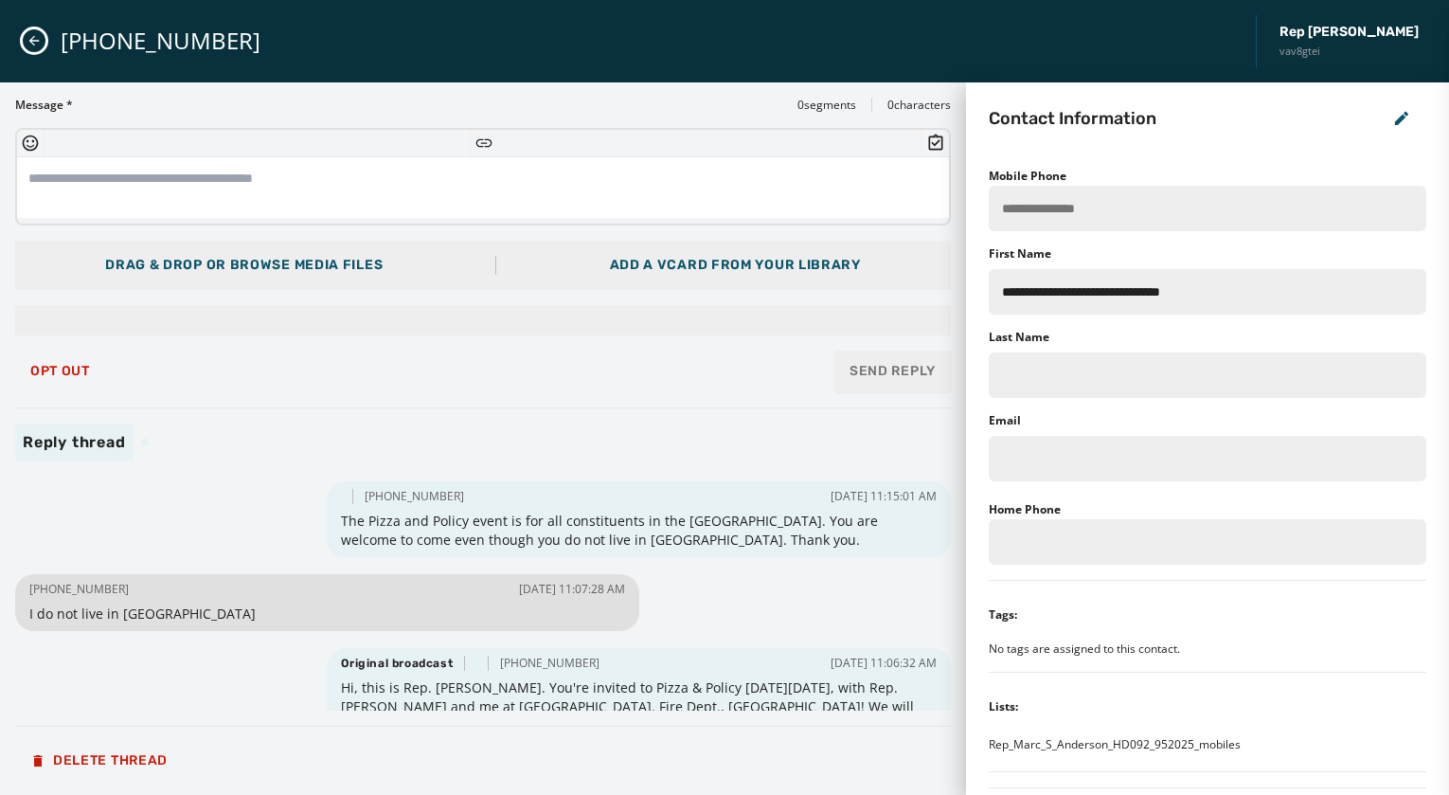
click at [30, 37] on icon "Close admin drawer" at bounding box center [34, 40] width 15 height 15
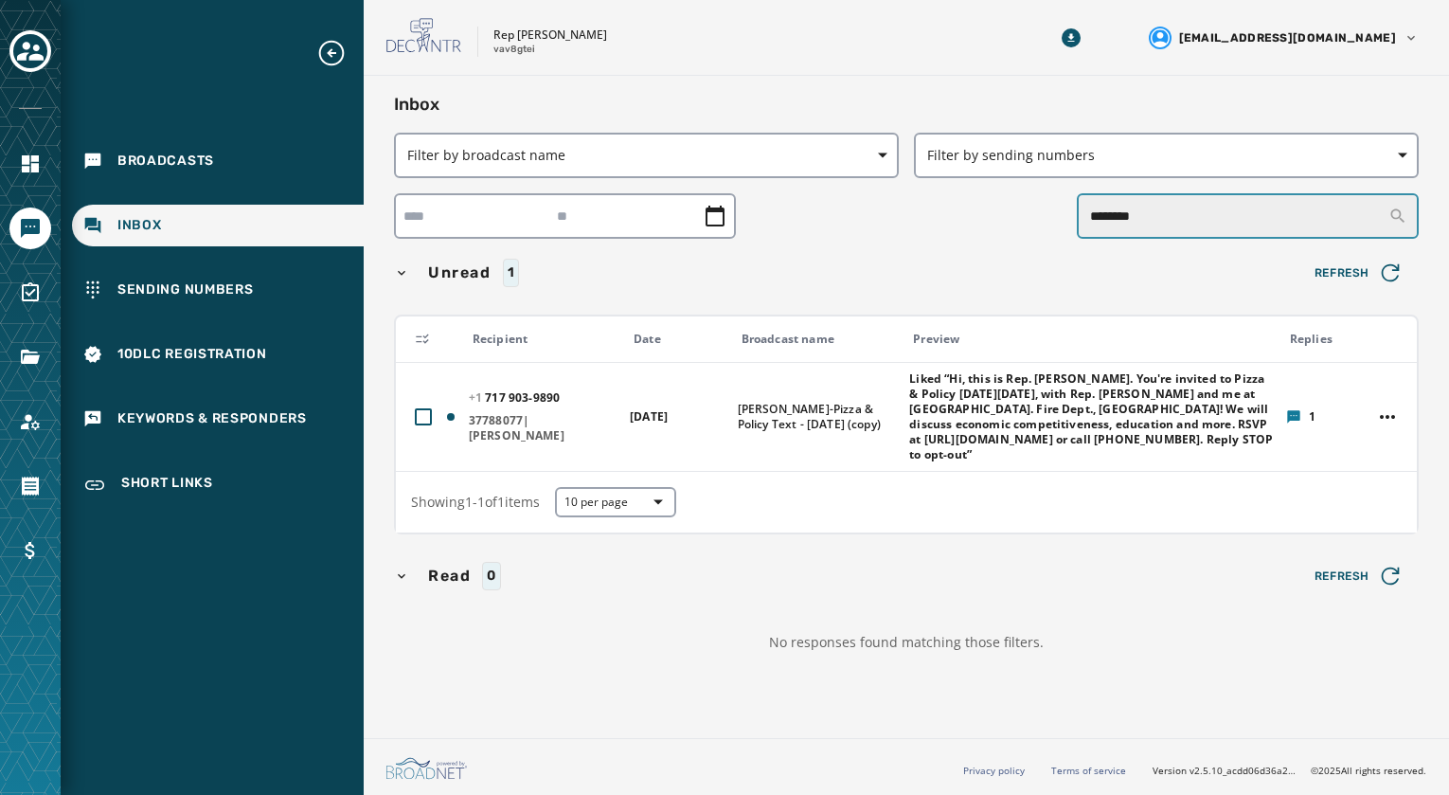
drag, startPoint x: 1185, startPoint y: 224, endPoint x: 1077, endPoint y: 236, distance: 108.6
click at [1078, 235] on input "********" at bounding box center [1248, 215] width 342 height 45
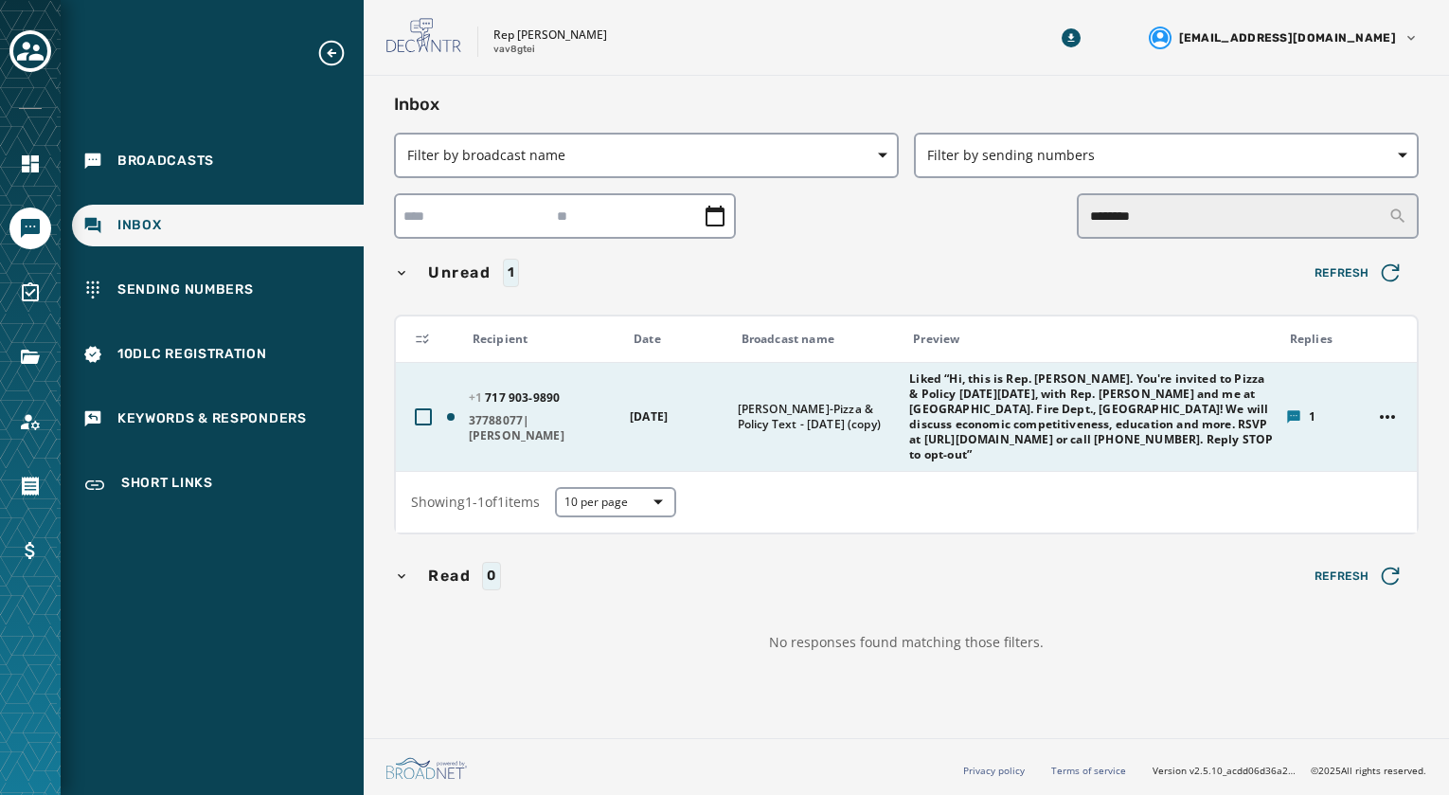
click at [1107, 389] on span "Liked “Hi, this is Rep. [PERSON_NAME]. You're invited to Pizza & Policy [DATE][…" at bounding box center [1091, 416] width 364 height 91
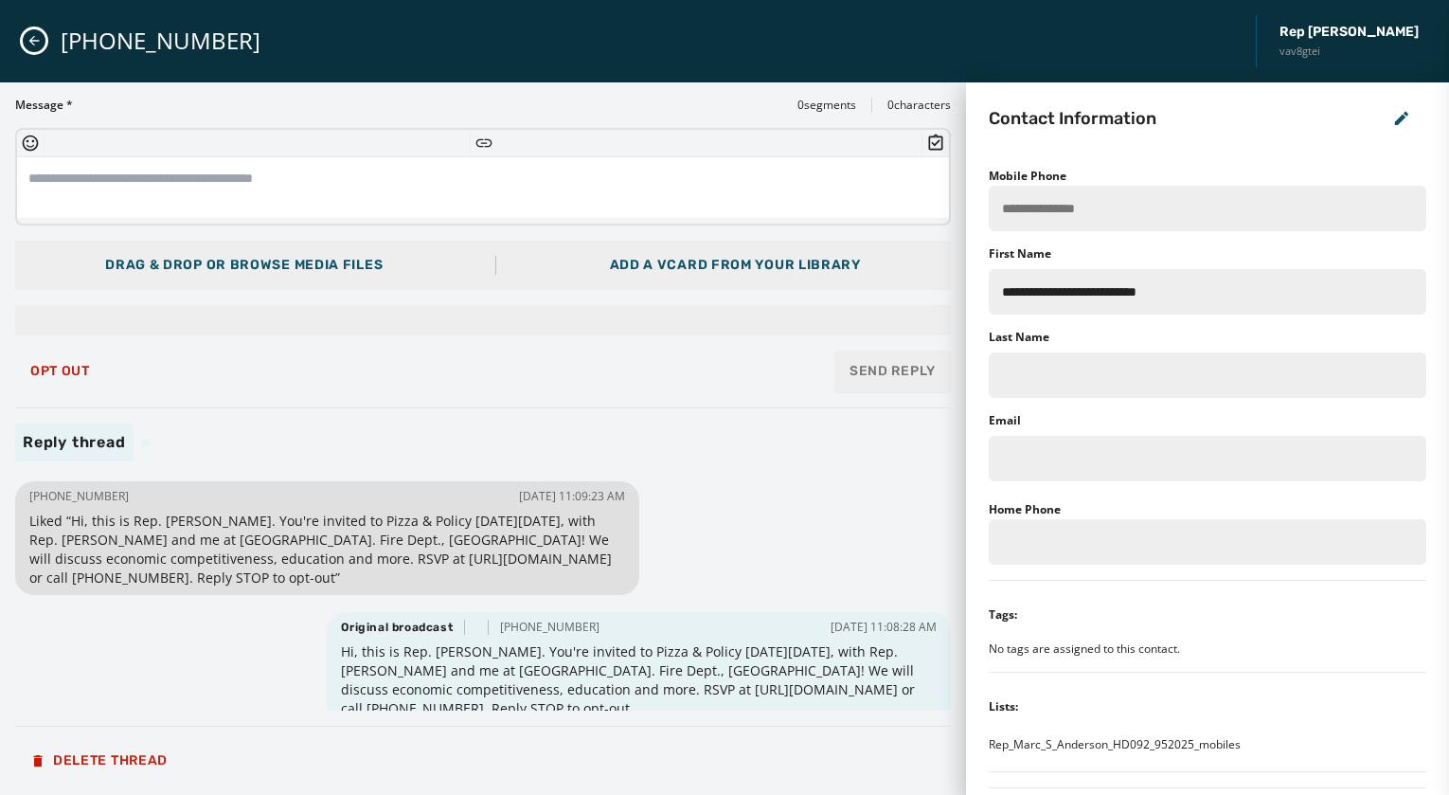
click at [30, 39] on icon "Close admin drawer" at bounding box center [34, 40] width 15 height 15
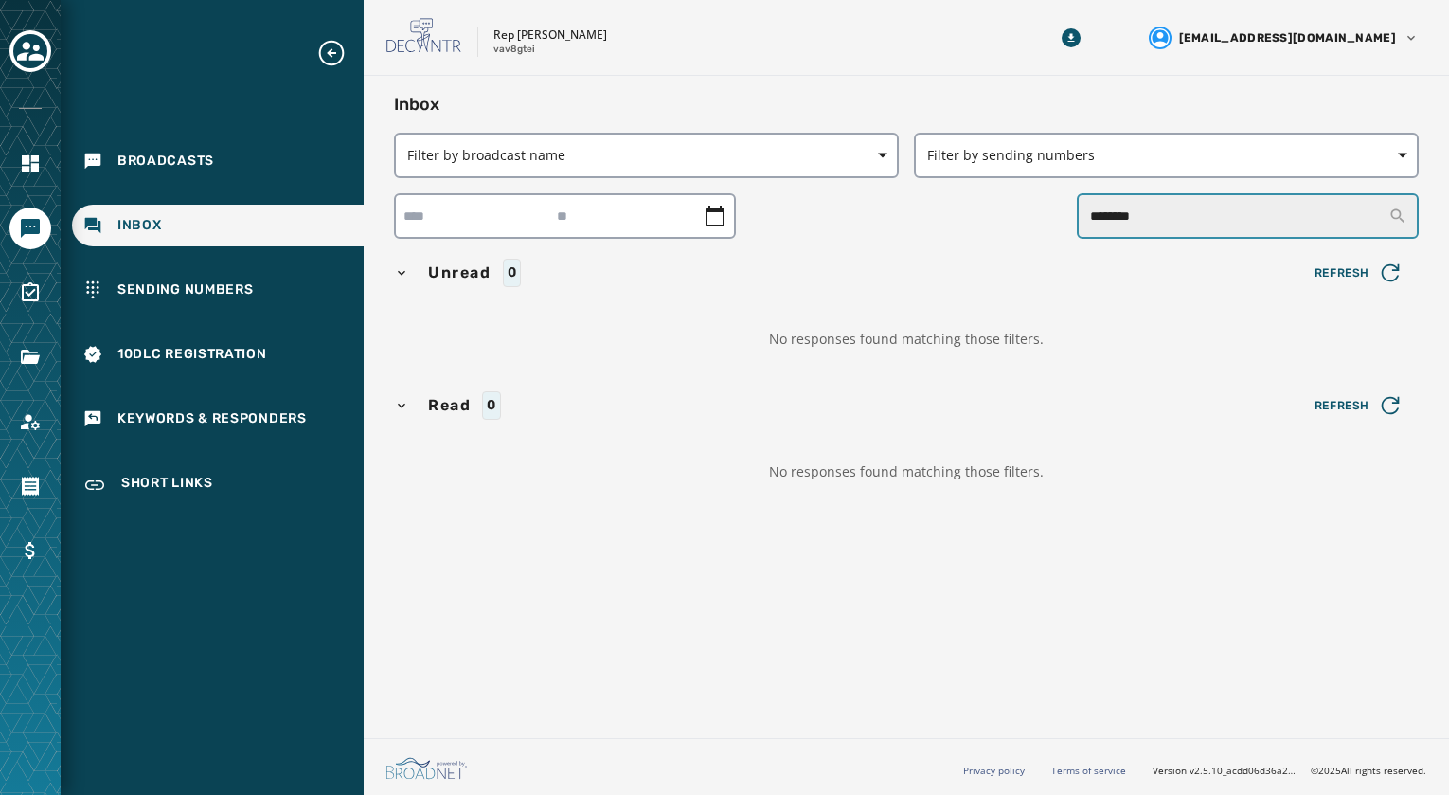
drag, startPoint x: 1235, startPoint y: 225, endPoint x: 963, endPoint y: 219, distance: 271.9
click at [963, 219] on div "********" at bounding box center [906, 215] width 1025 height 45
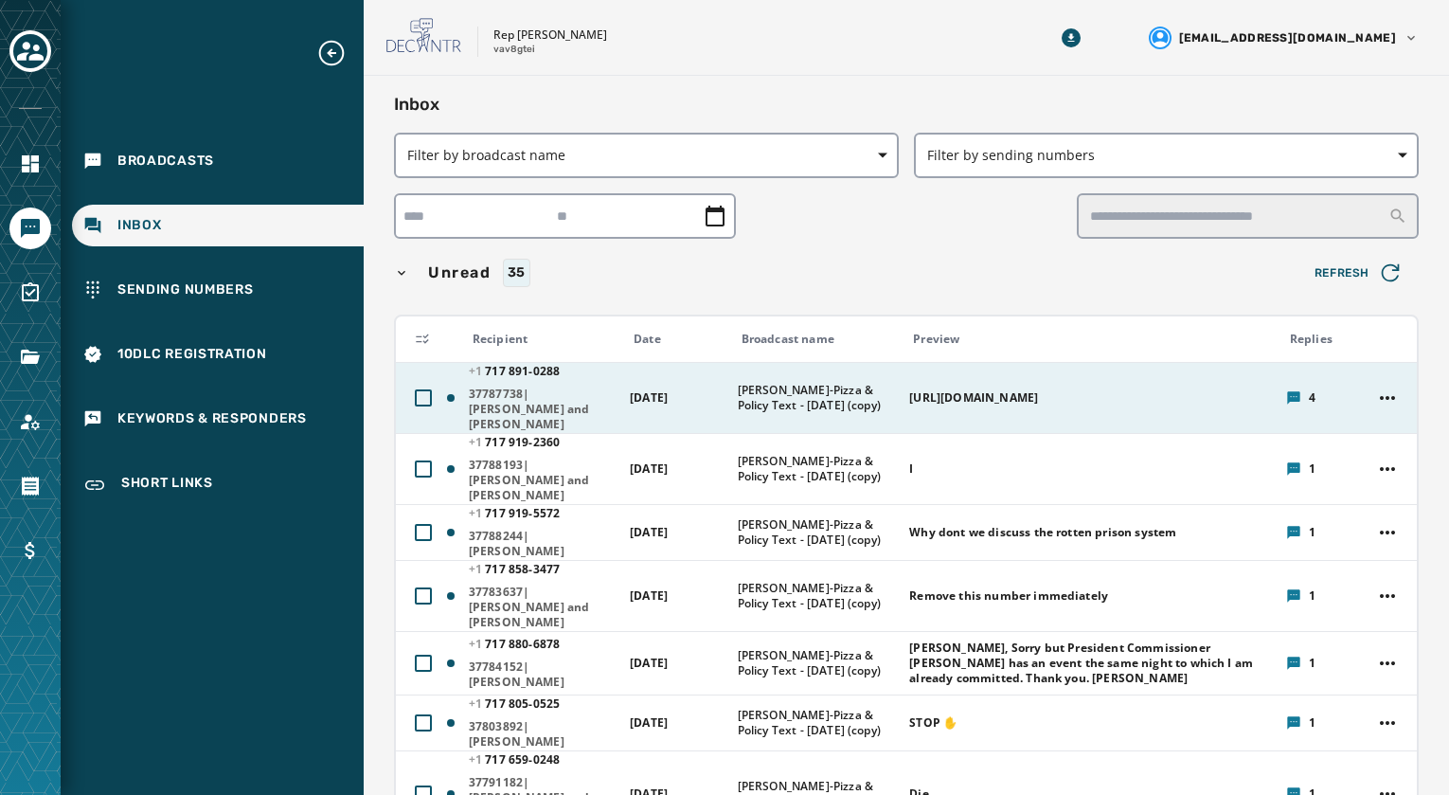
click at [522, 388] on span "37787738|[PERSON_NAME] and [PERSON_NAME]" at bounding box center [543, 408] width 149 height 45
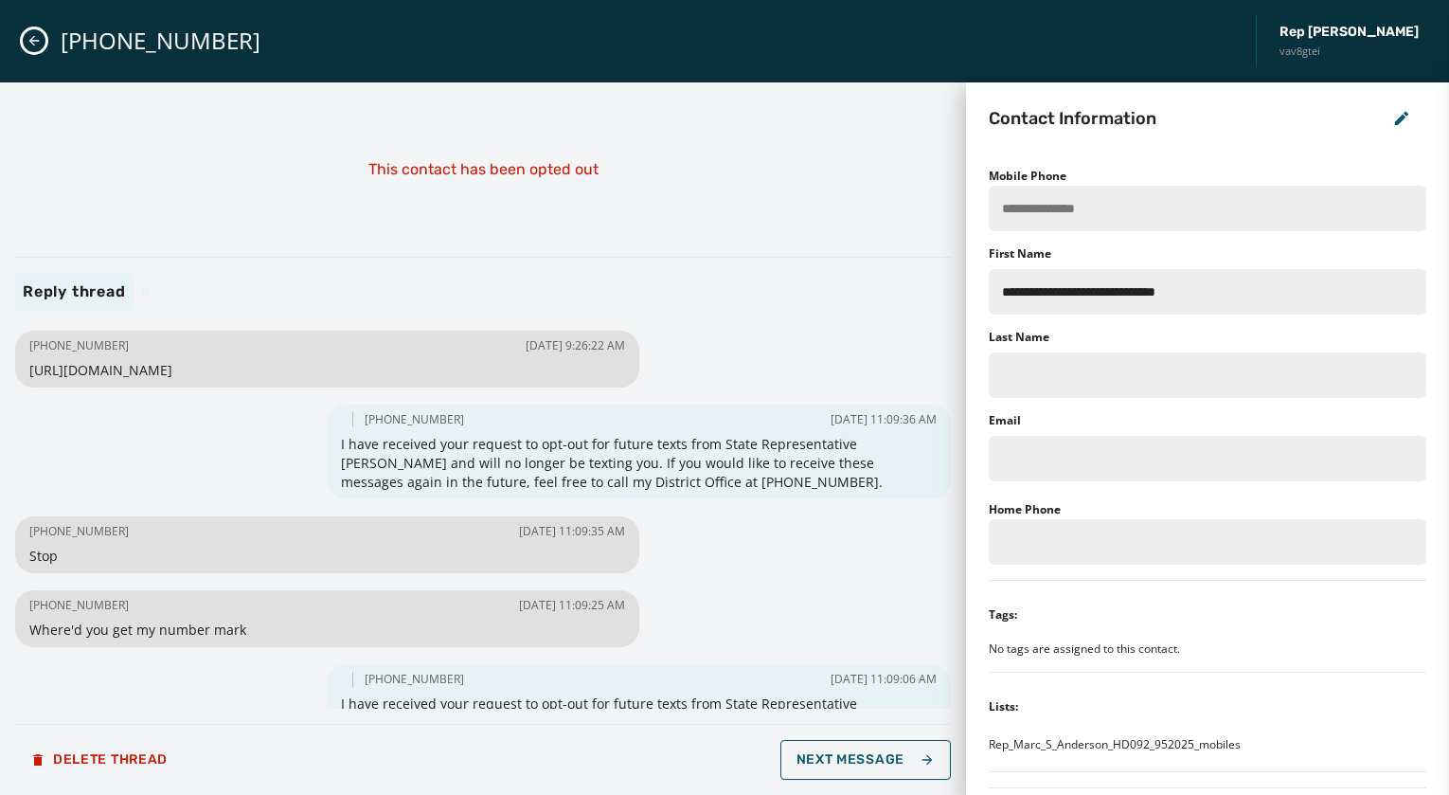
click at [31, 41] on icon "Close admin drawer" at bounding box center [34, 41] width 10 height 10
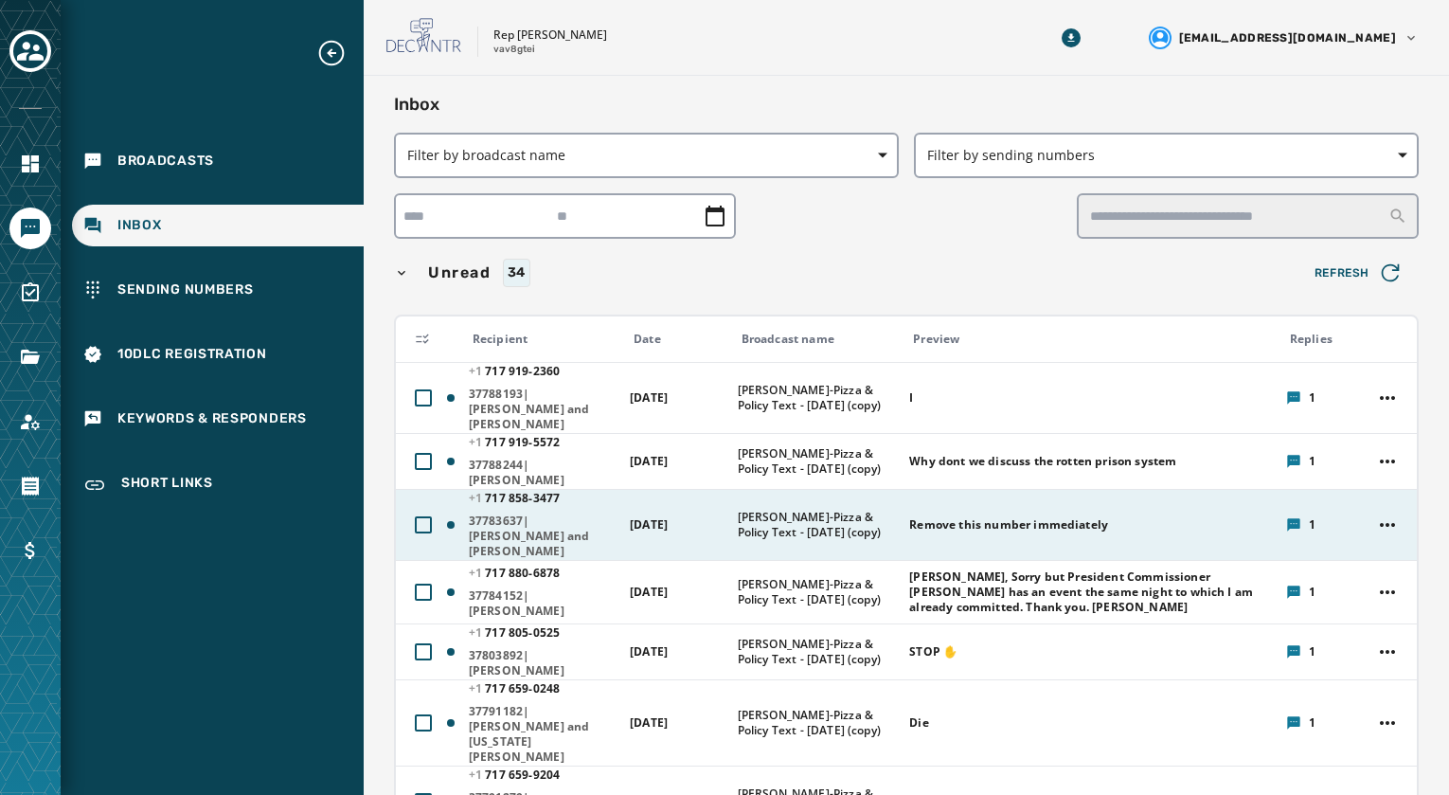
click at [801, 510] on span "[PERSON_NAME]-Pizza & Policy Text - [DATE] (copy)" at bounding box center [818, 525] width 160 height 30
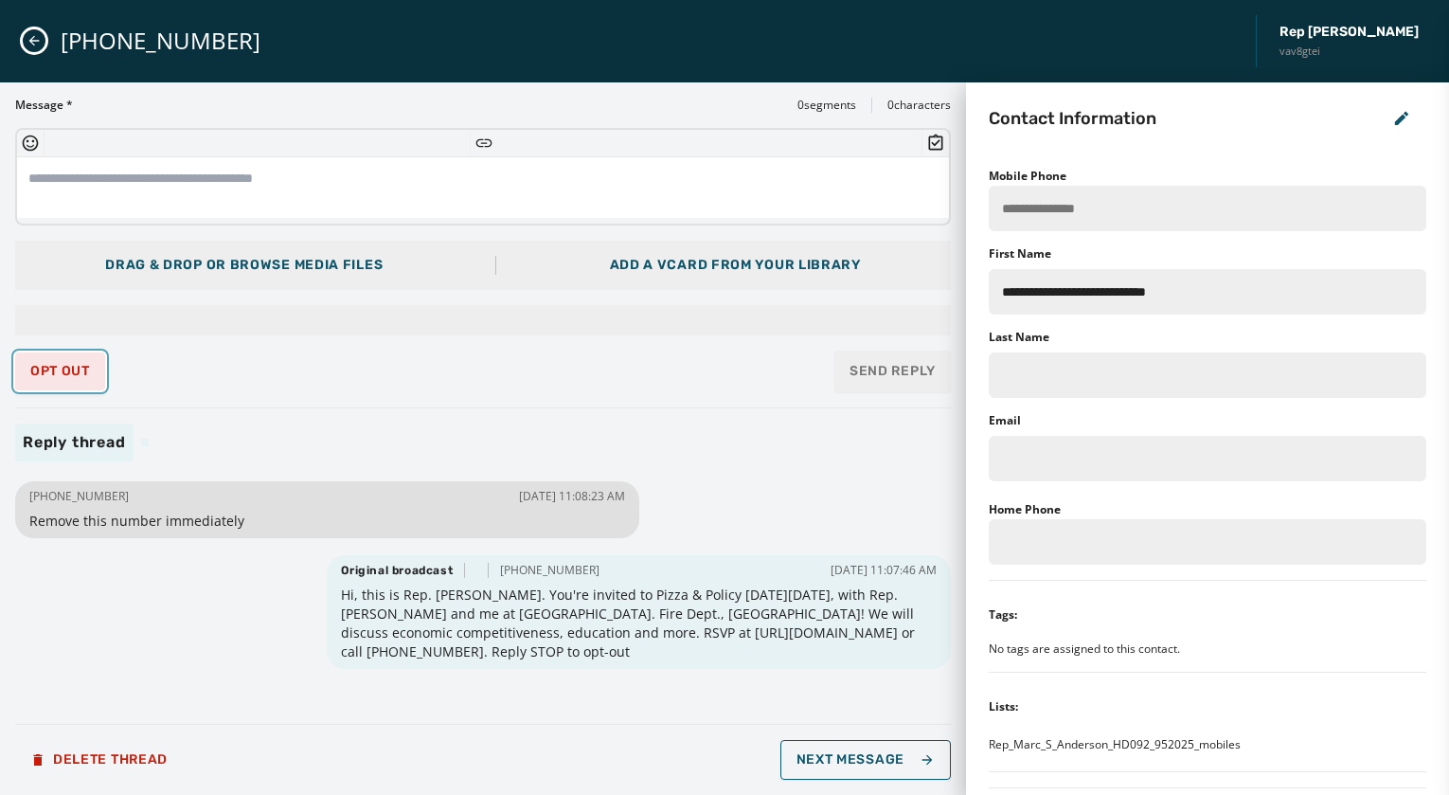
click at [56, 361] on button "Opt Out" at bounding box center [60, 371] width 90 height 38
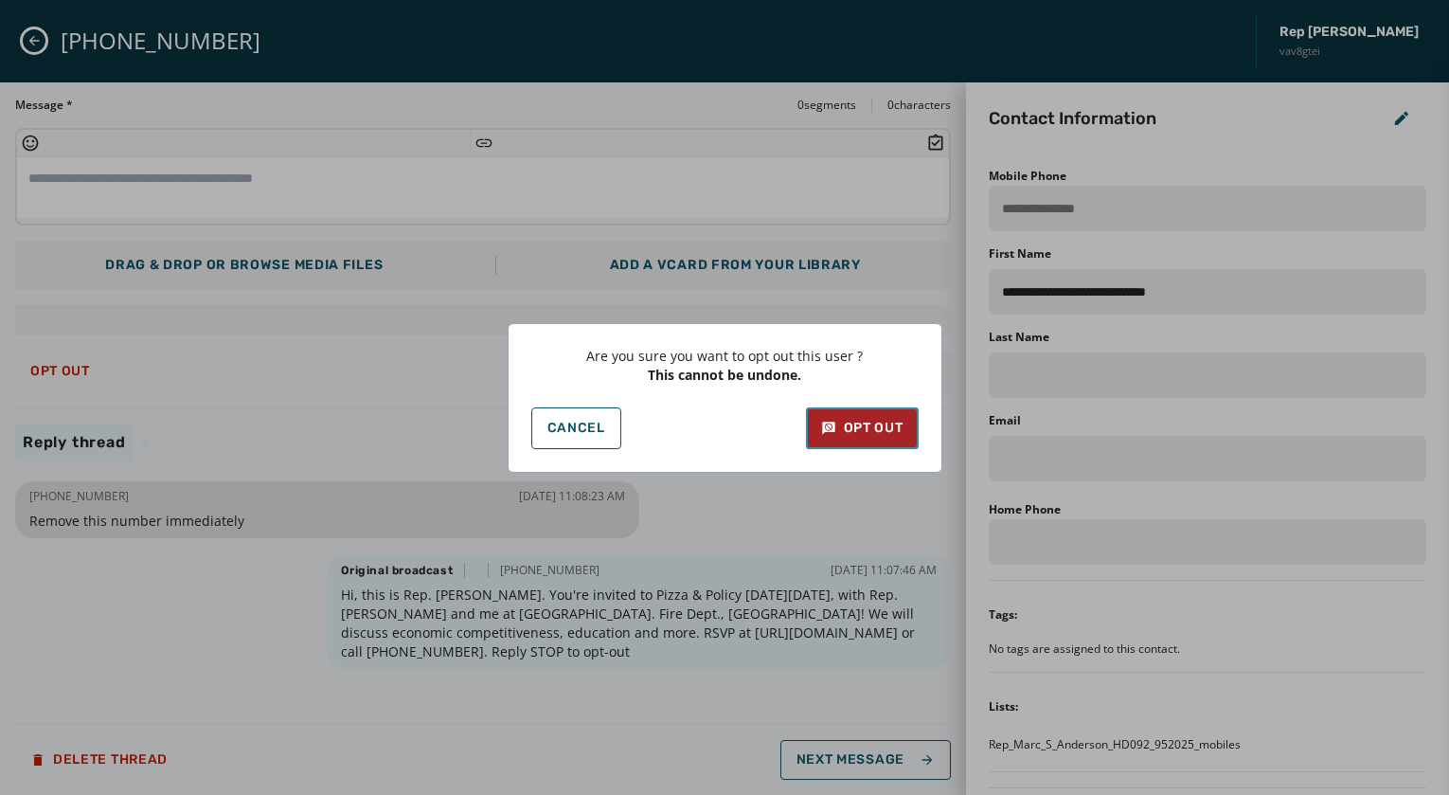
click at [901, 430] on div "Opt Out" at bounding box center [862, 428] width 82 height 19
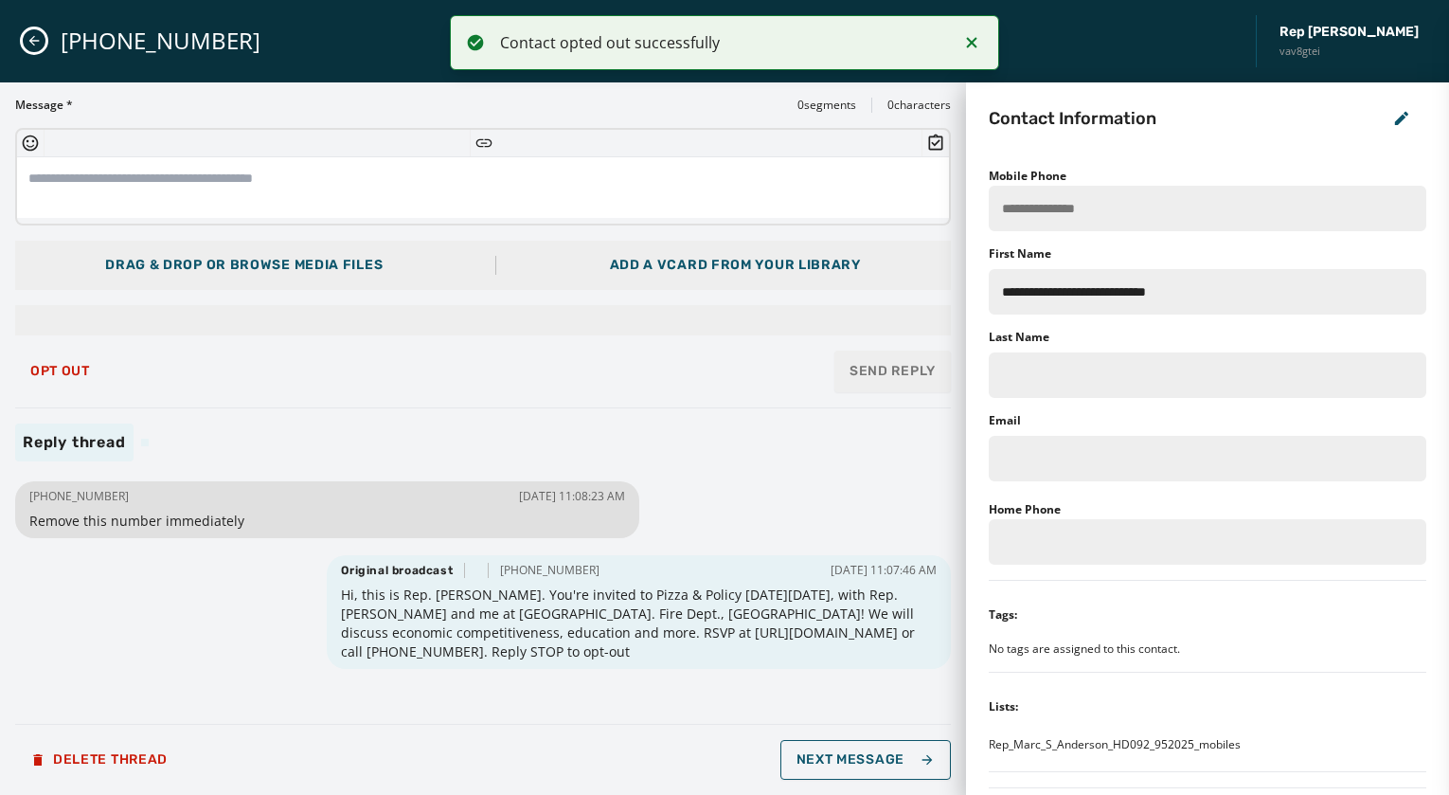
click at [34, 38] on icon "Close admin drawer" at bounding box center [34, 40] width 15 height 15
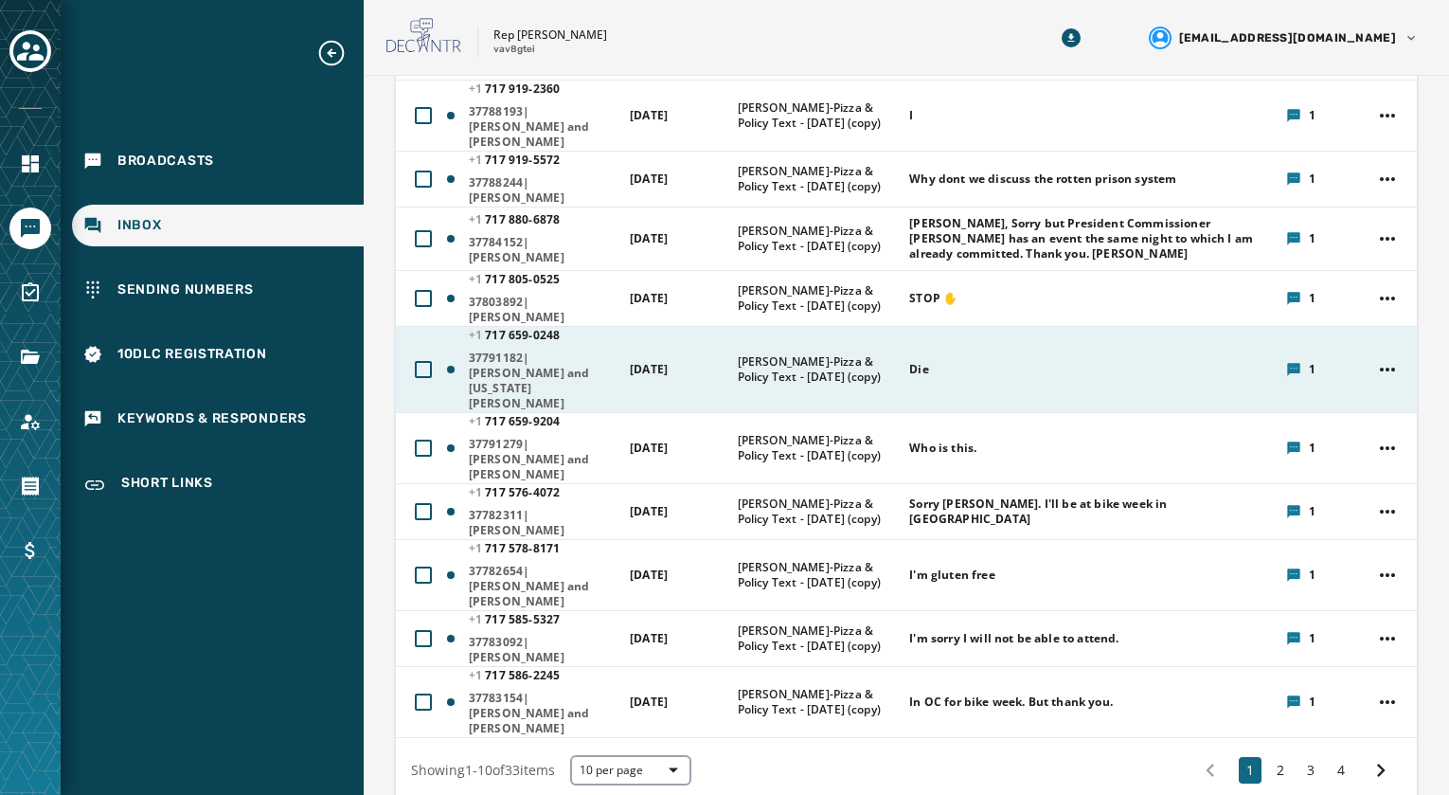
scroll to position [284, 0]
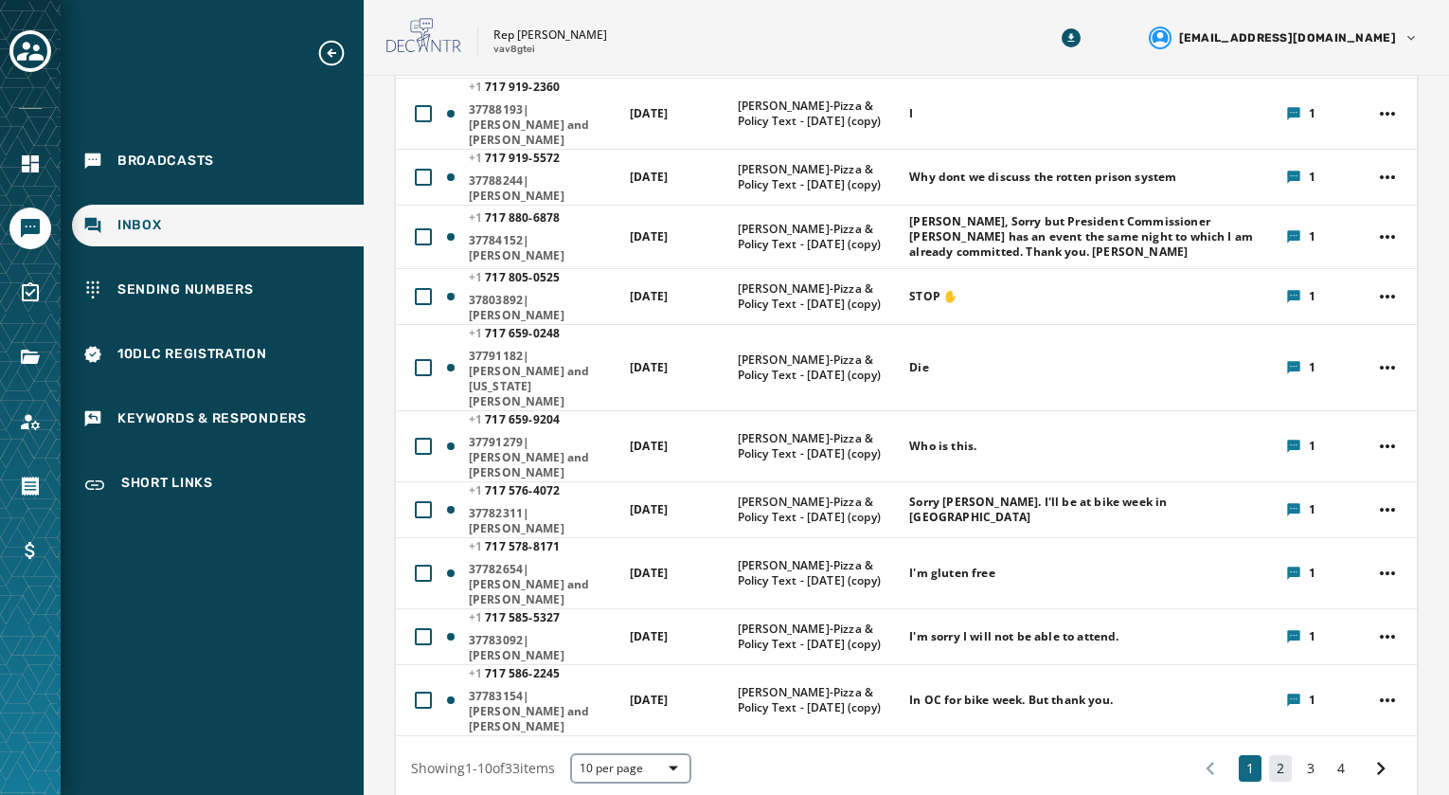
click at [1269, 755] on button "2" at bounding box center [1280, 768] width 23 height 27
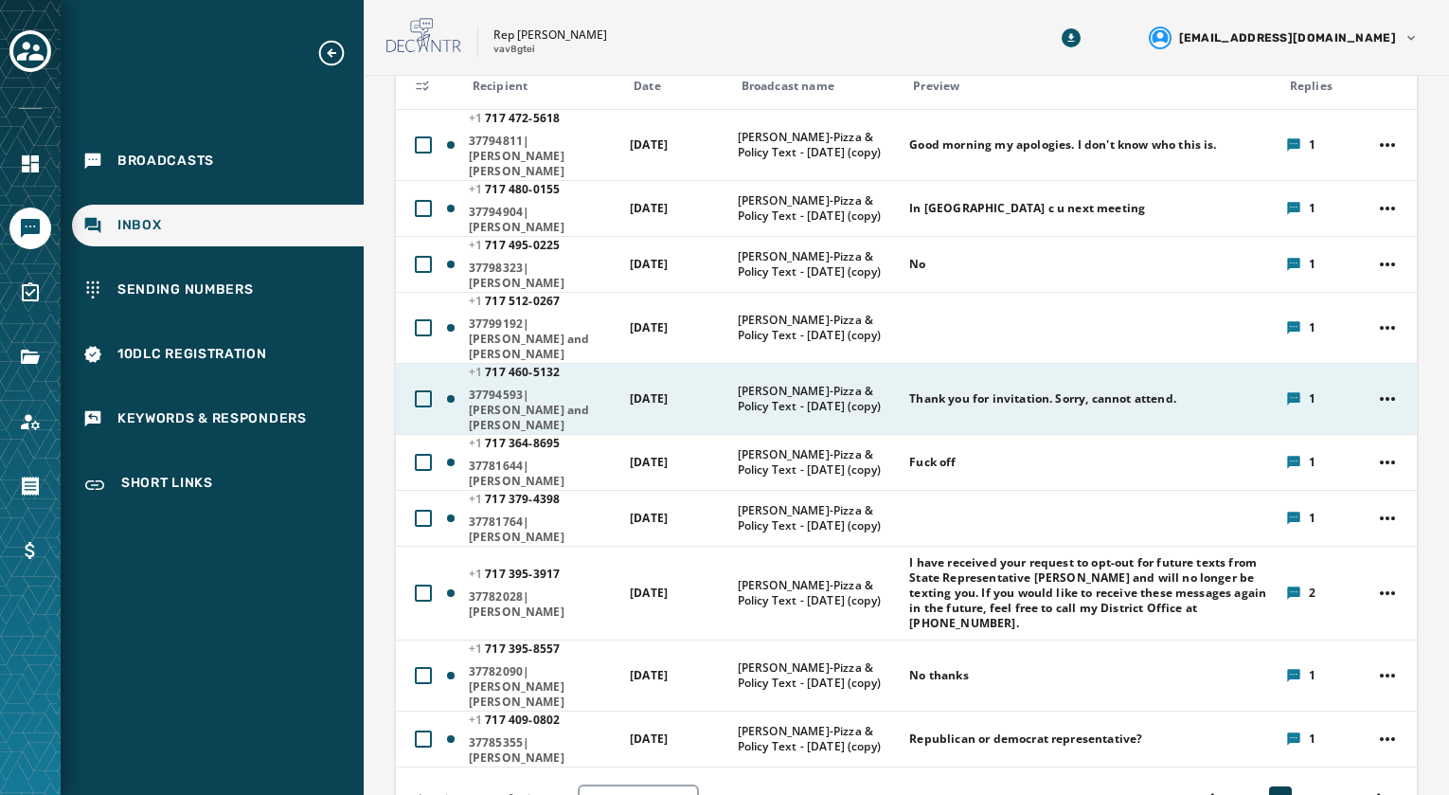
scroll to position [284, 0]
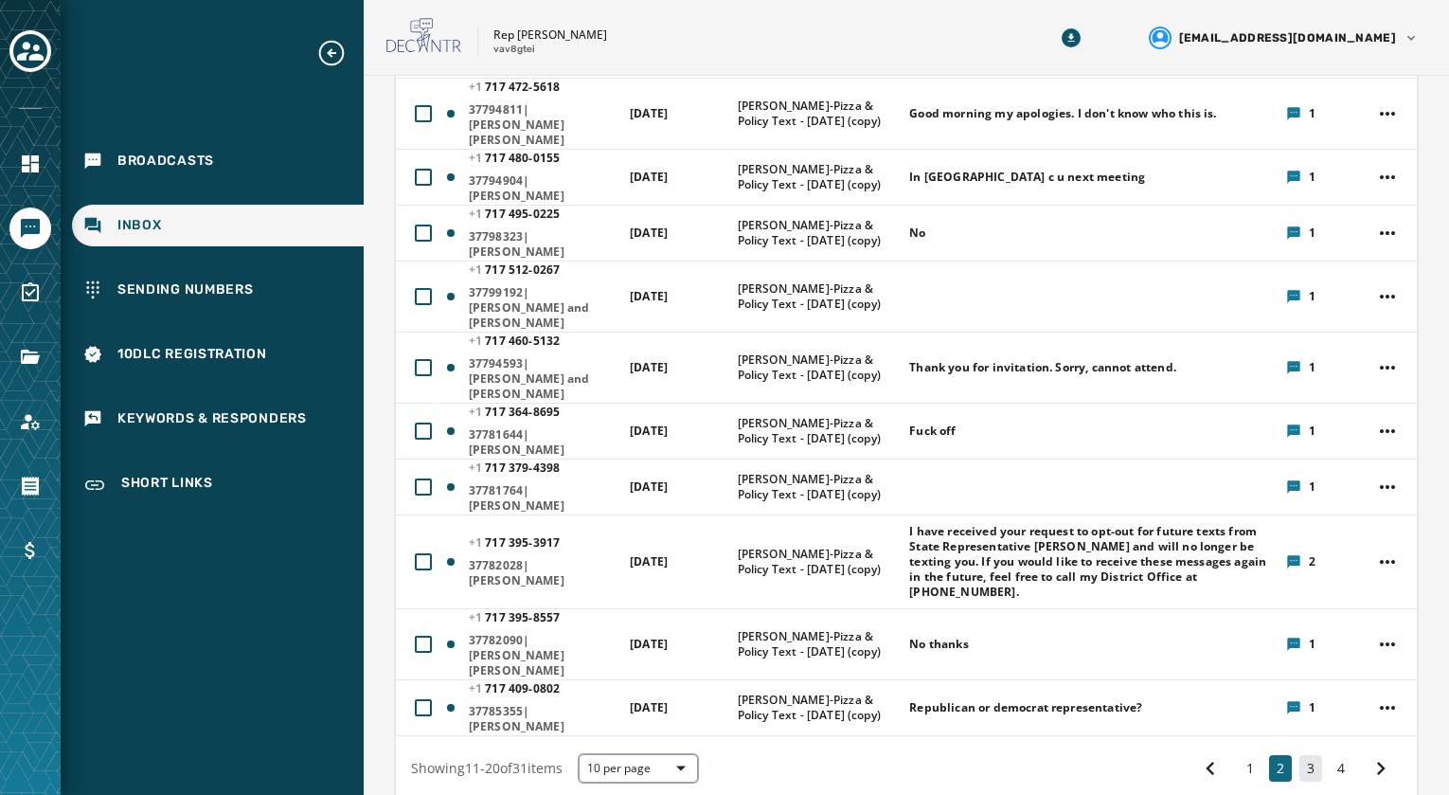
click at [1303, 755] on button "3" at bounding box center [1311, 768] width 23 height 27
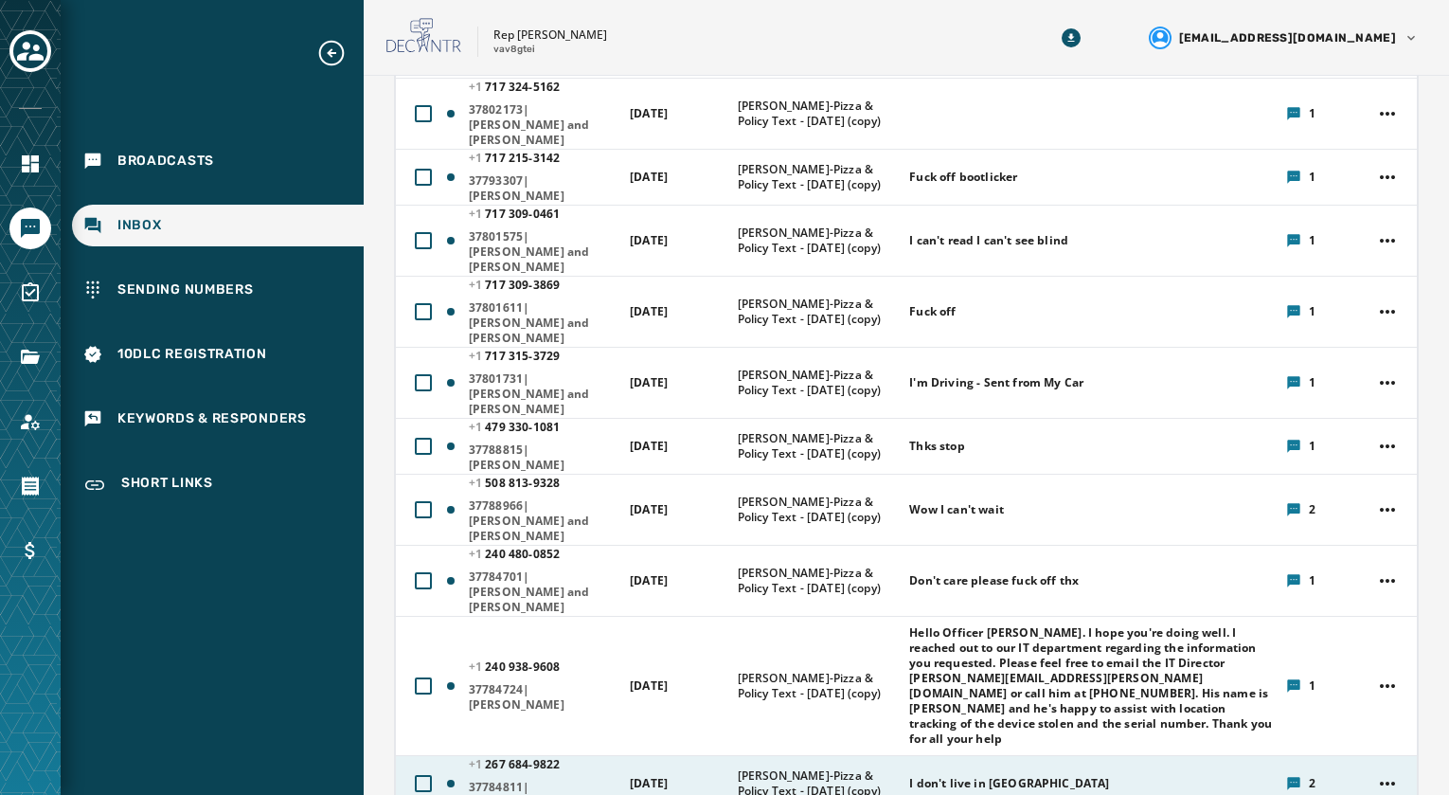
click at [511, 780] on span "37784811|[PERSON_NAME]" at bounding box center [543, 795] width 149 height 30
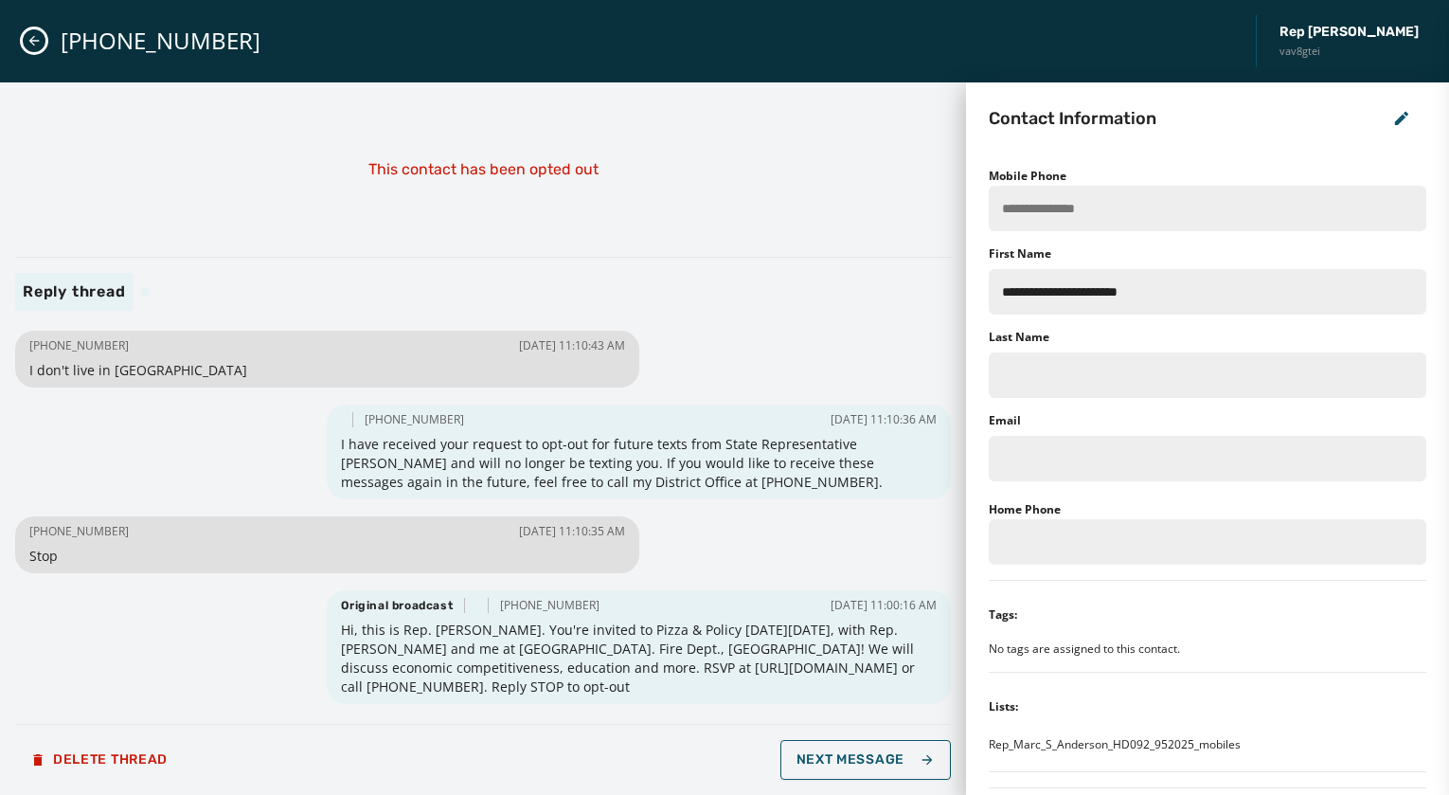
click at [27, 31] on button "Close admin drawer" at bounding box center [34, 40] width 23 height 23
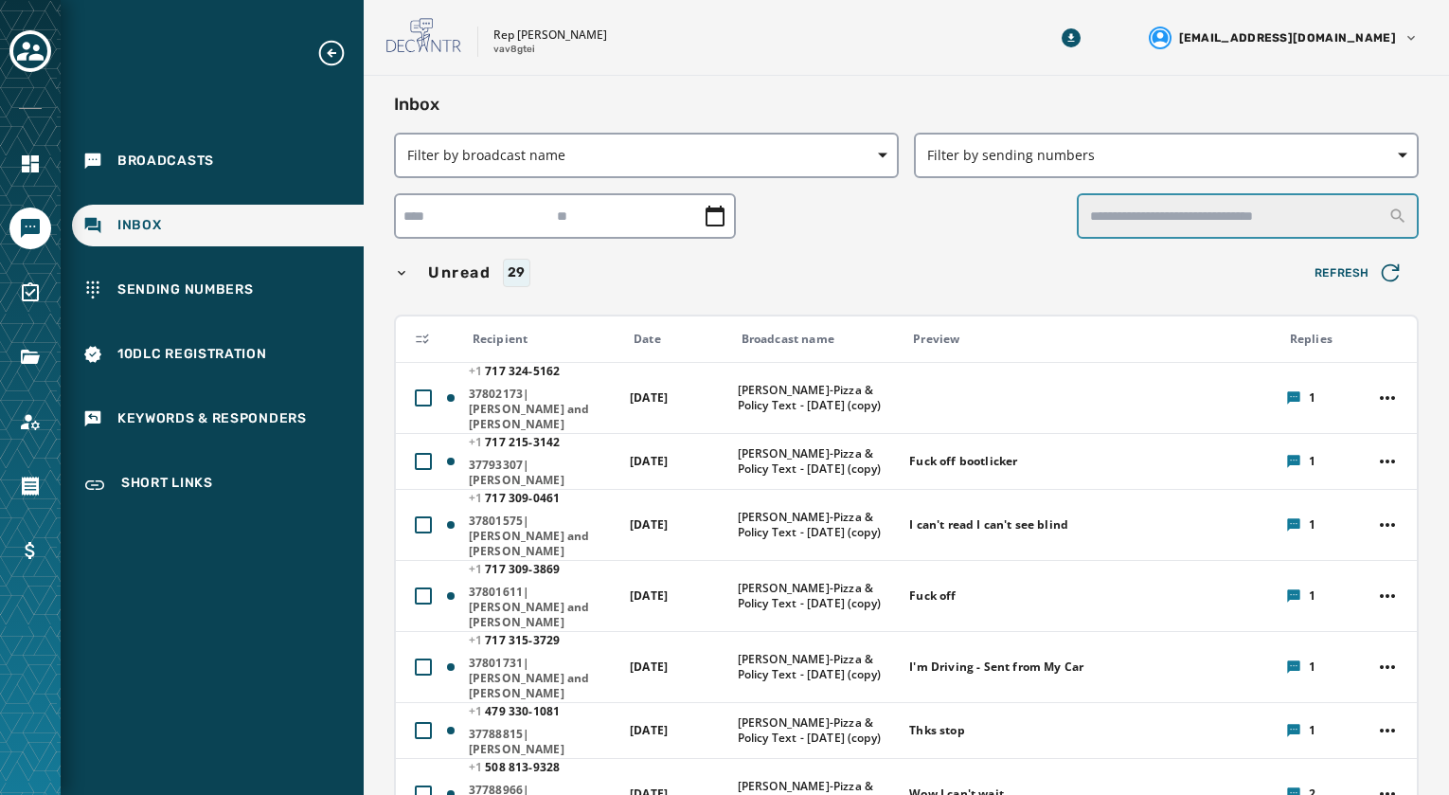
click at [1108, 217] on input "text" at bounding box center [1248, 215] width 342 height 45
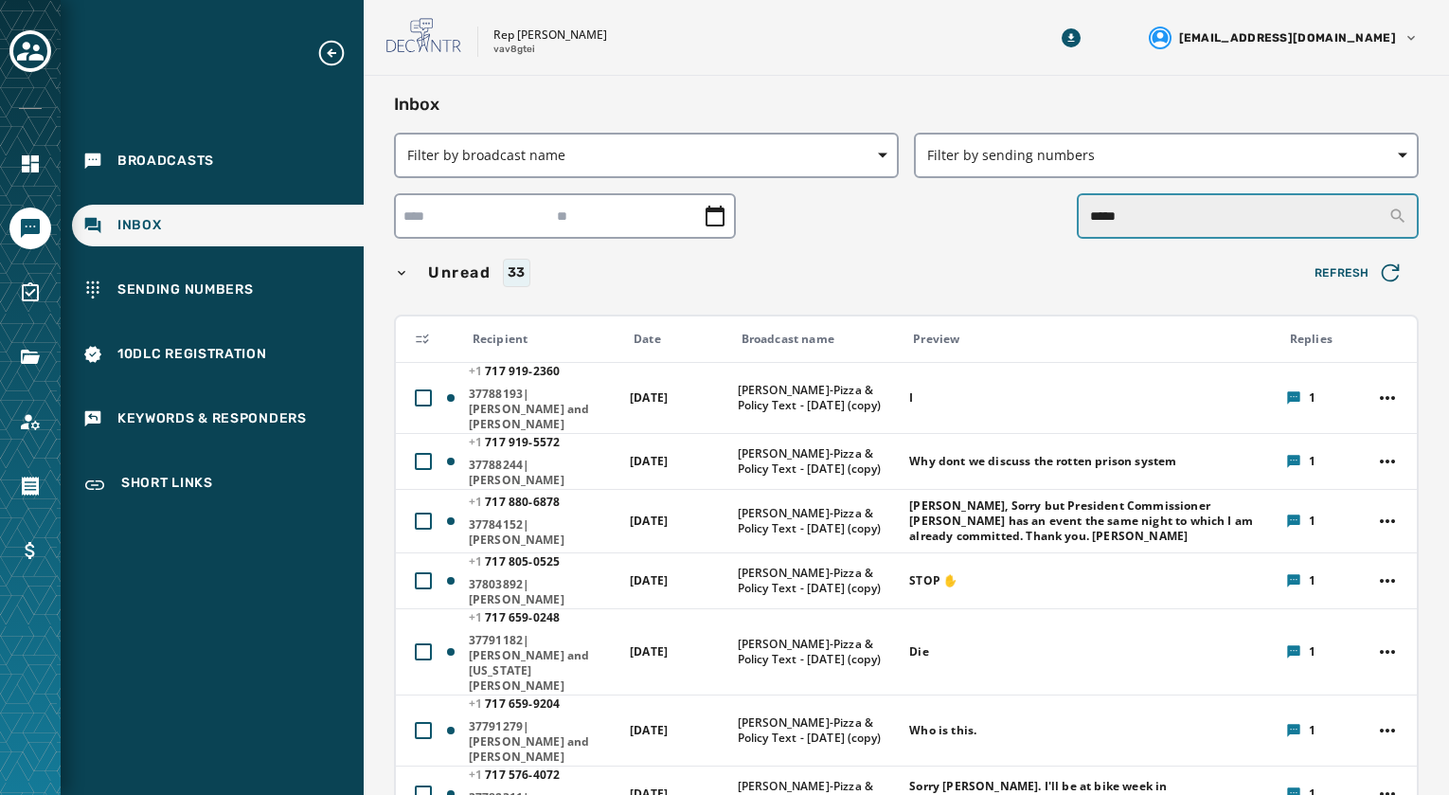
type input "*****"
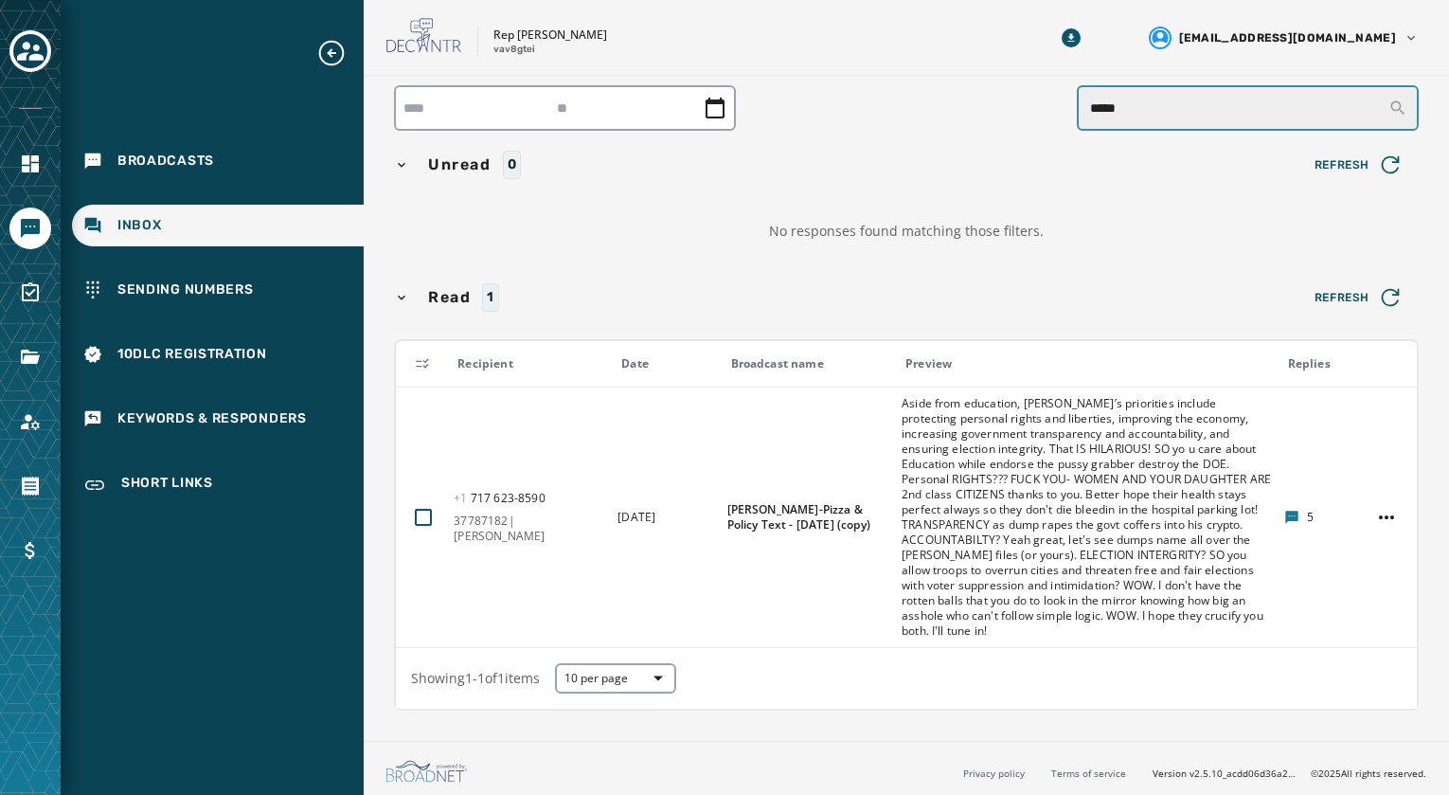
scroll to position [111, 0]
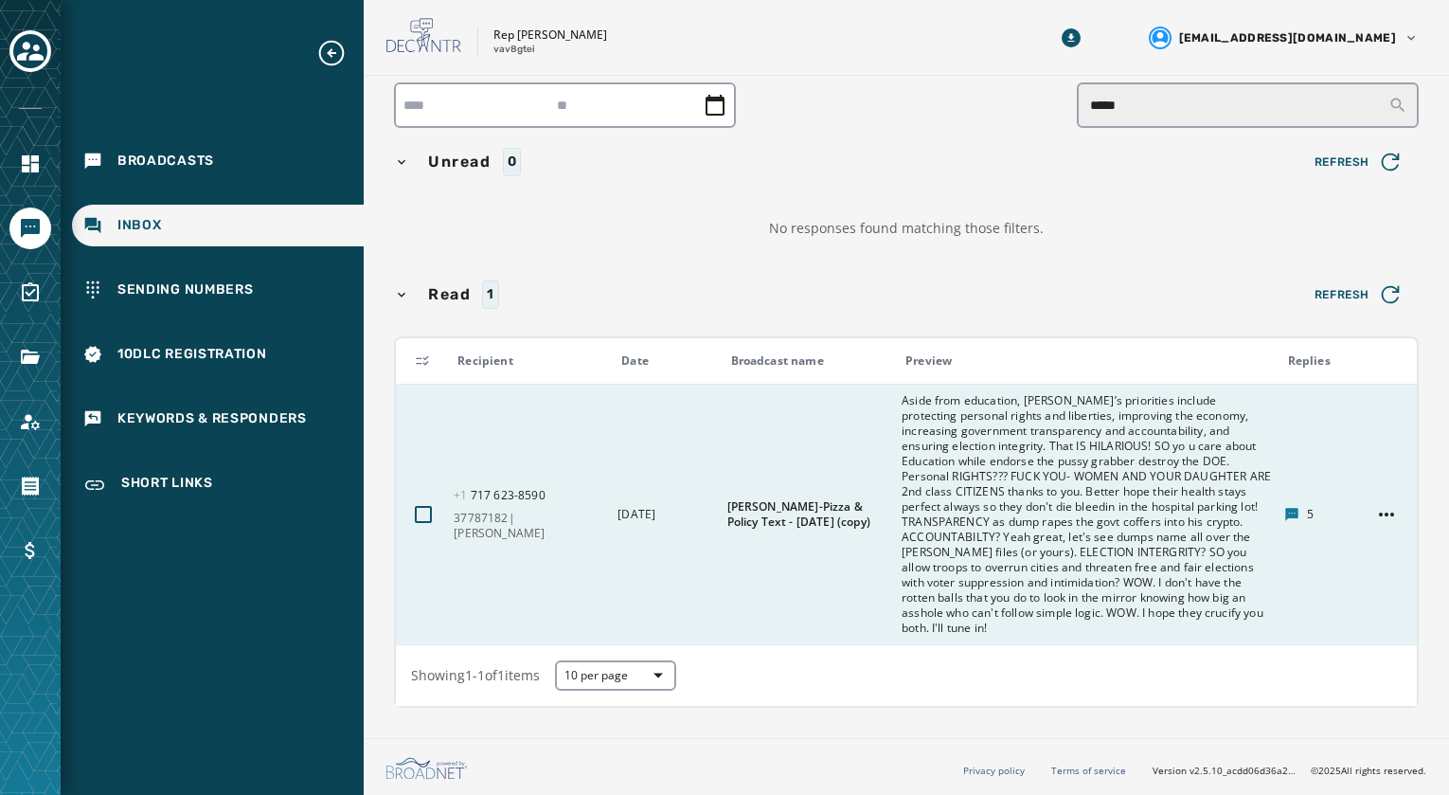
click at [1106, 535] on span "Aside from education, [PERSON_NAME]’s priorities include protecting personal ri…" at bounding box center [1087, 514] width 370 height 242
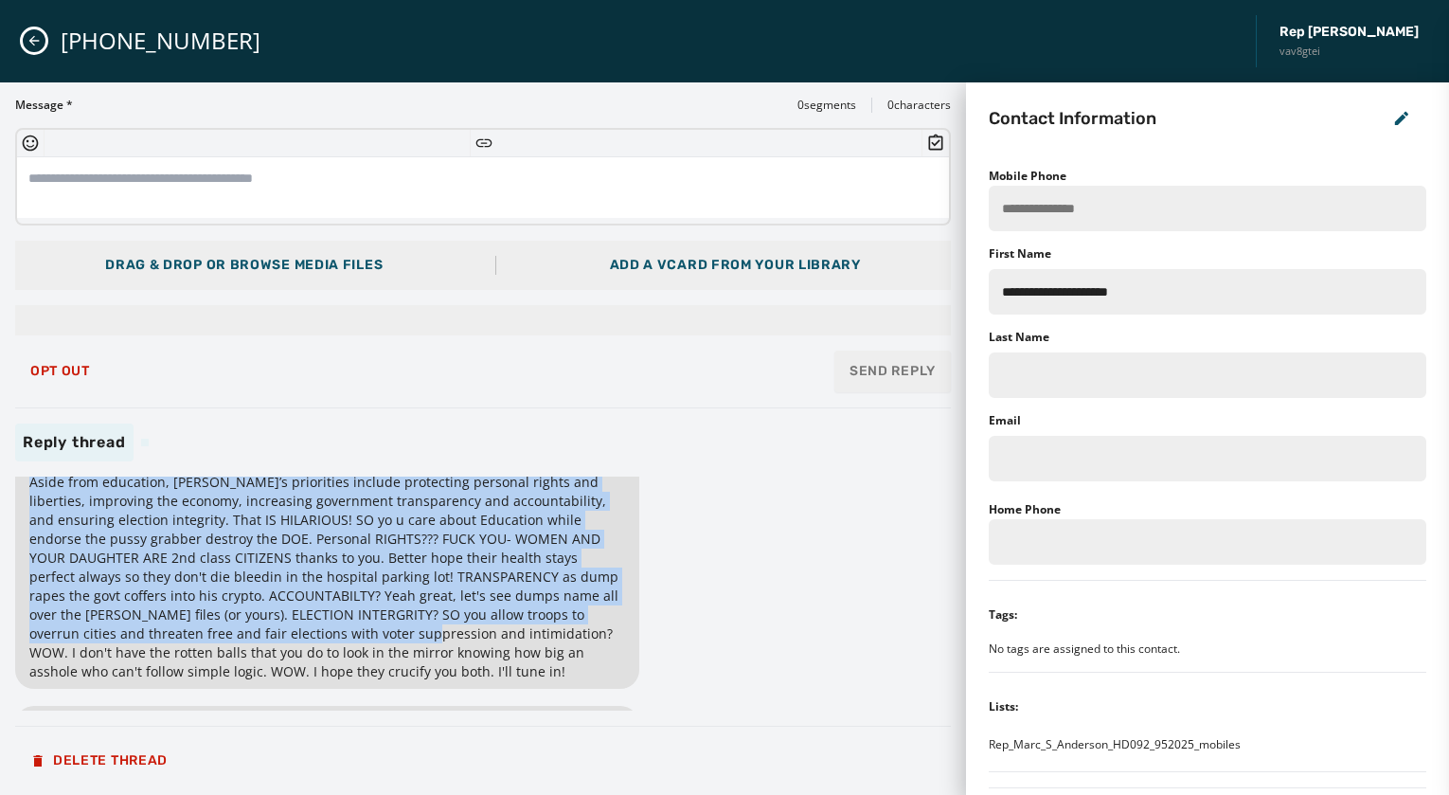
scroll to position [95, 0]
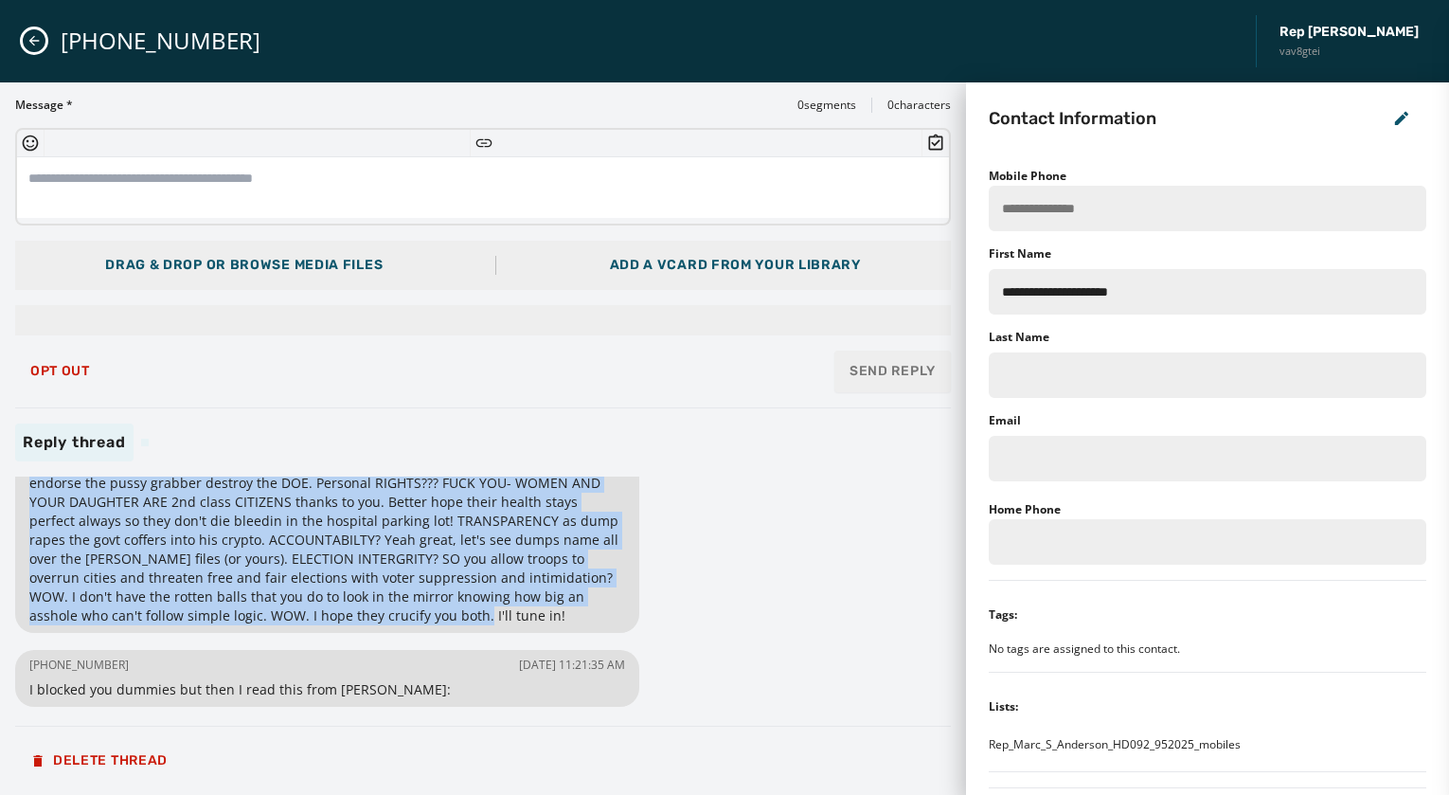
drag, startPoint x: 28, startPoint y: 514, endPoint x: 272, endPoint y: 606, distance: 260.2
click at [272, 606] on div "[PHONE_NUMBER] [DATE] 11:27:20 AM Aside from education, [PERSON_NAME]’s priorit…" at bounding box center [327, 509] width 624 height 246
copy span "Aside from education, [PERSON_NAME]’s priorities include protecting personal ri…"
click at [743, 519] on div "[PHONE_NUMBER] [DATE] 11:27:20 AM Aside from education, [PERSON_NAME]’s priorit…" at bounding box center [483, 593] width 936 height 234
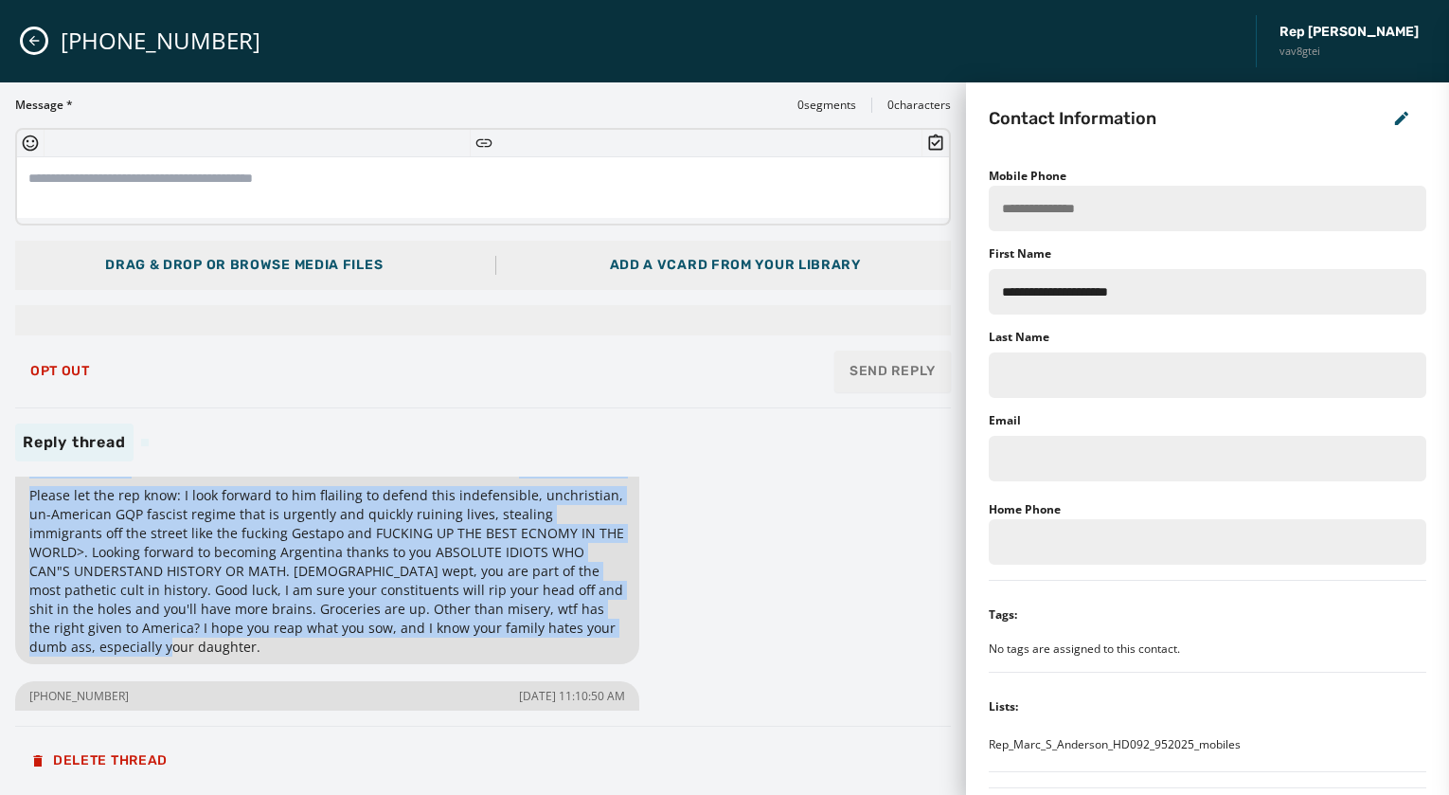
scroll to position [284, 0]
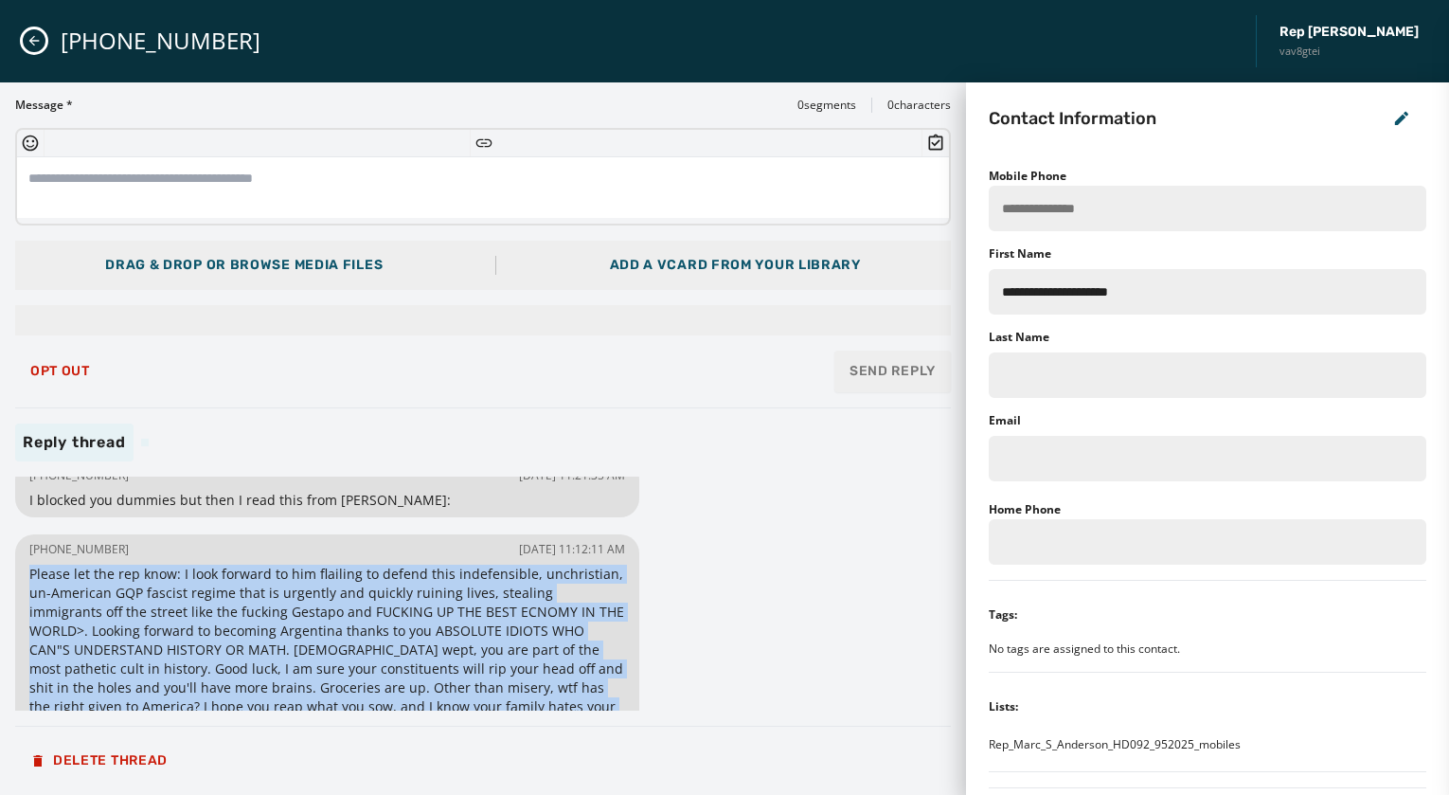
drag, startPoint x: 97, startPoint y: 531, endPoint x: 27, endPoint y: 576, distance: 83.0
click at [26, 576] on div "[PHONE_NUMBER] [DATE] 11:12:11 AM Please let the rep know: I look forward to hi…" at bounding box center [327, 638] width 624 height 208
copy span "Please let the rep know: I look forward to him flailing to defend this indefens…"
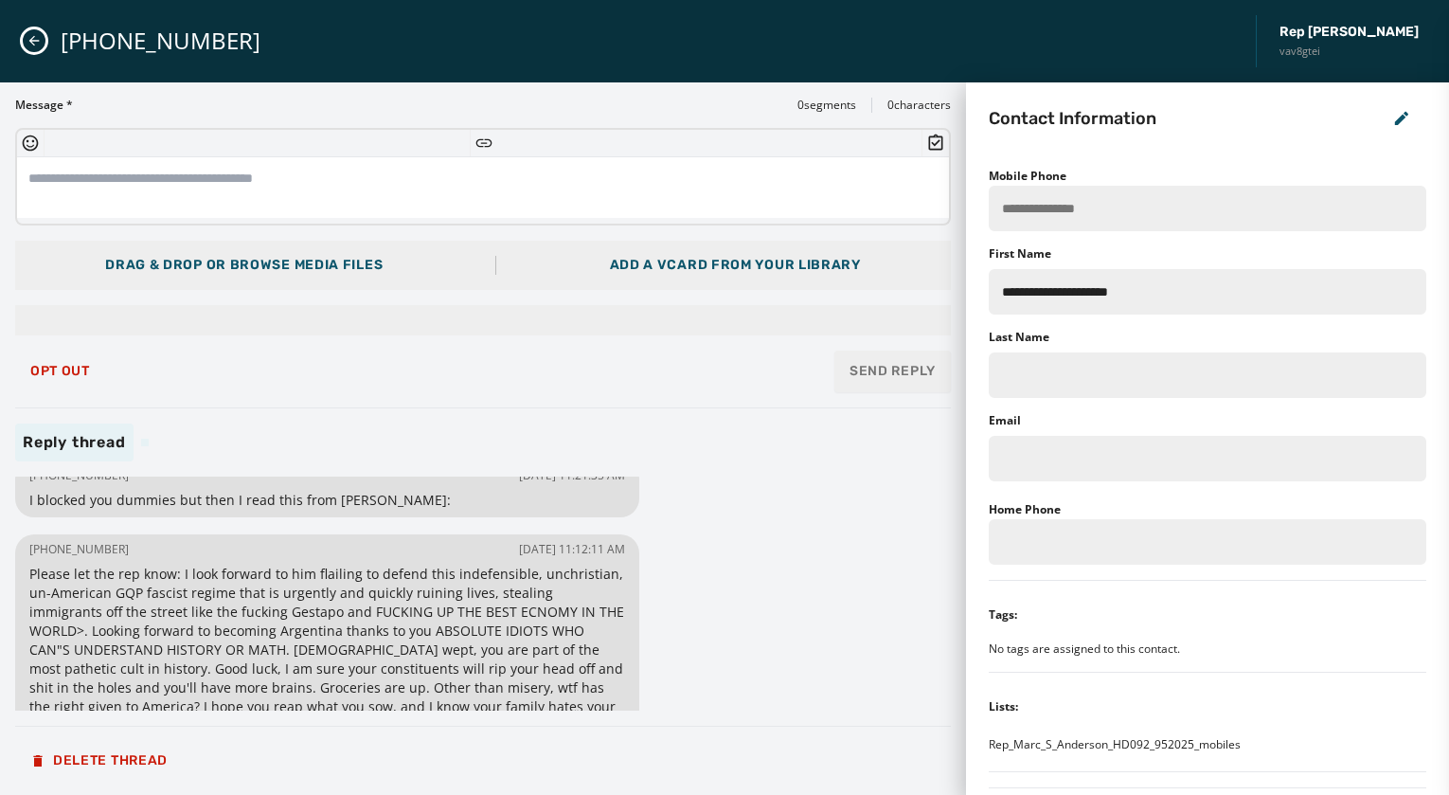
click at [23, 29] on div "[PHONE_NUMBER] Rep [PERSON_NAME] vav8gtei" at bounding box center [724, 41] width 1449 height 82
